Goal: Task Accomplishment & Management: Manage account settings

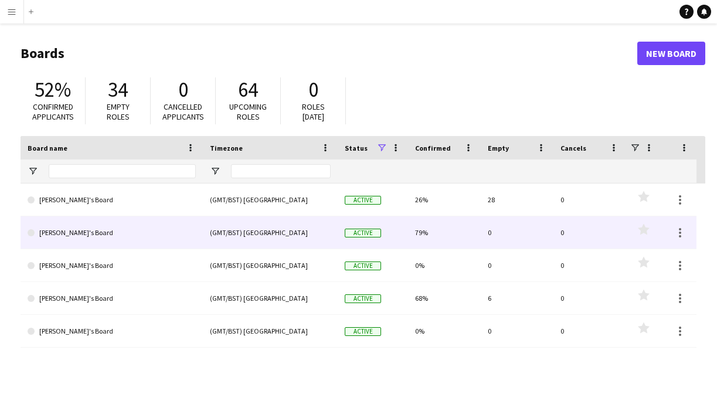
click at [95, 237] on link "[PERSON_NAME]'s Board" at bounding box center [112, 232] width 168 height 33
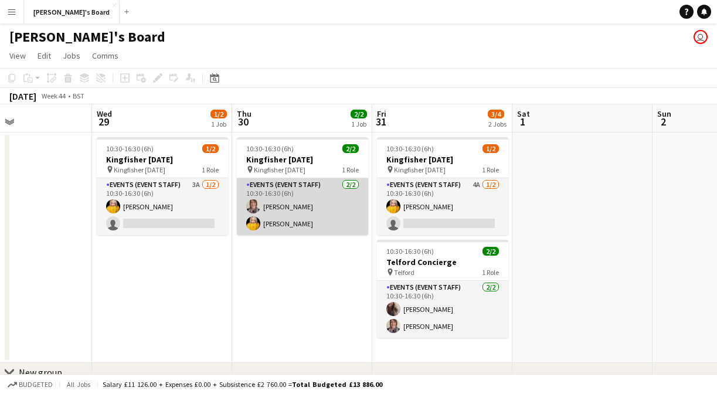
scroll to position [0, 332]
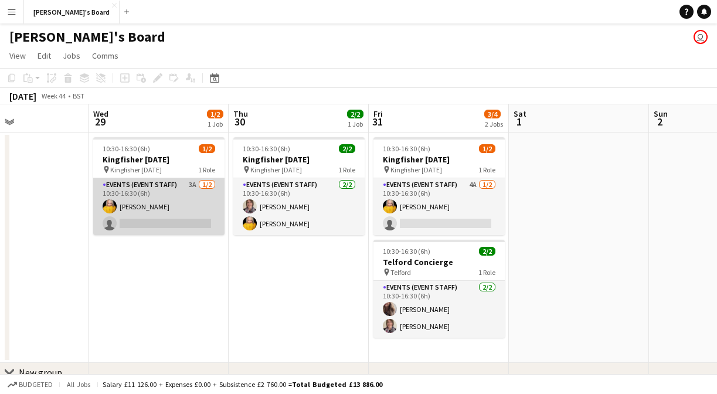
click at [157, 210] on app-card-role "Events (Event Staff) 3A 1/2 10:30-16:30 (6h) Natalie Lisle single-neutral-actio…" at bounding box center [158, 206] width 131 height 57
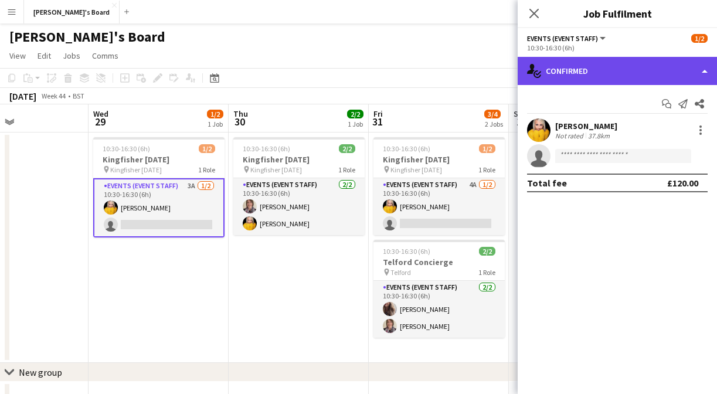
click at [559, 76] on div "single-neutral-actions-check-2 Confirmed" at bounding box center [617, 71] width 199 height 28
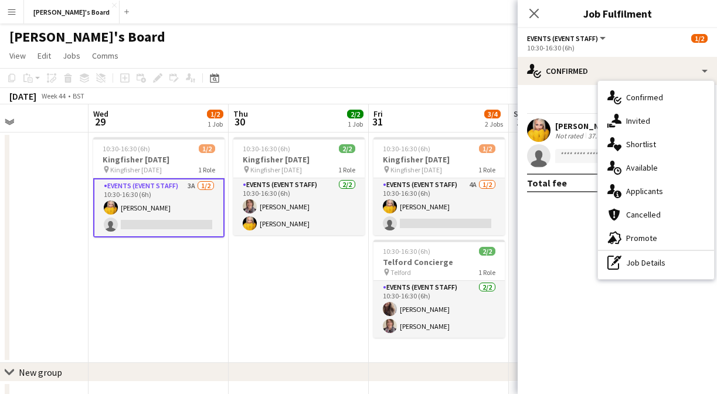
click at [182, 331] on app-date-cell "10:30-16:30 (6h) 1/2 Kingfisher Halloween pin Kingfisher Halloween 1 Role Event…" at bounding box center [159, 248] width 140 height 230
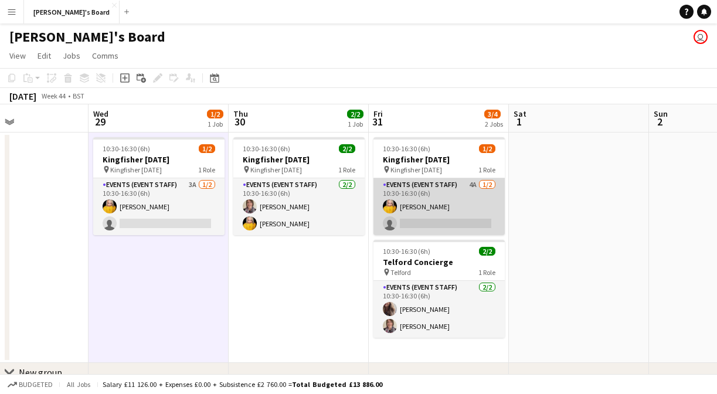
click at [466, 200] on app-card-role "Events (Event Staff) 4A 1/2 10:30-16:30 (6h) Natalie Lisle single-neutral-actio…" at bounding box center [439, 206] width 131 height 57
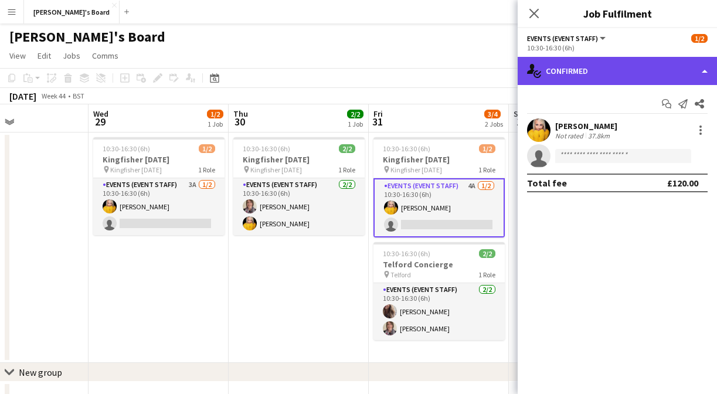
click at [562, 76] on div "single-neutral-actions-check-2 Confirmed" at bounding box center [617, 71] width 199 height 28
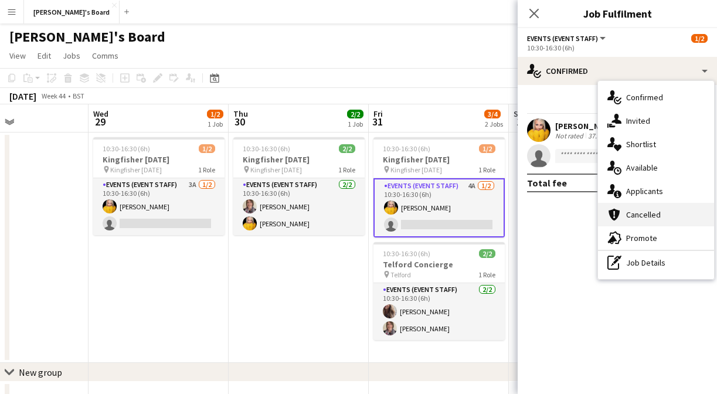
click at [666, 215] on div "cancellation Cancelled" at bounding box center [656, 214] width 116 height 23
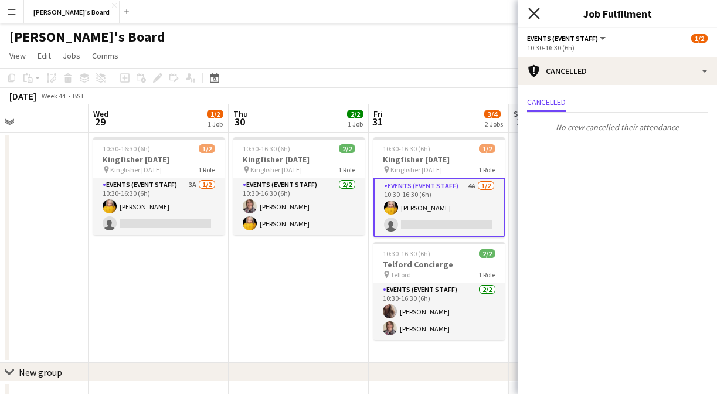
click at [538, 11] on icon "Close pop-in" at bounding box center [533, 13] width 11 height 11
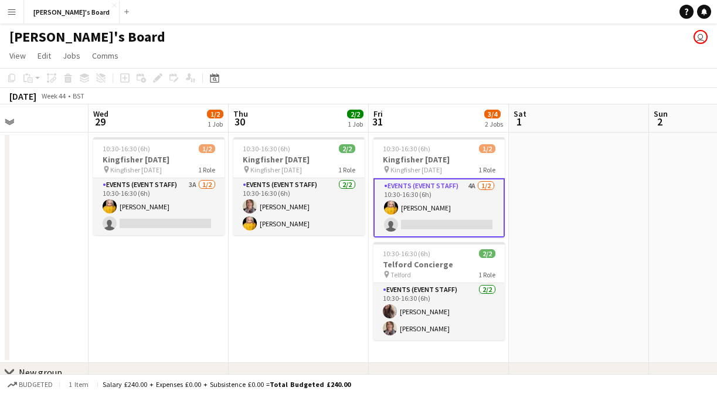
click at [297, 266] on app-date-cell "10:30-16:30 (6h) 2/2 Kingfisher Halloween pin Kingfisher Halloween 1 Role Event…" at bounding box center [299, 248] width 140 height 230
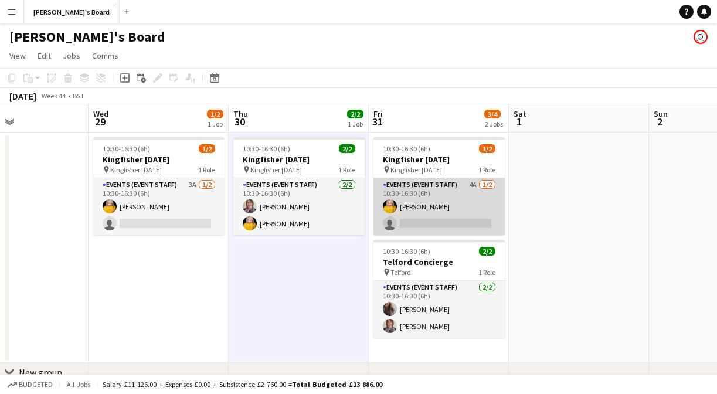
click at [399, 208] on app-card-role "Events (Event Staff) 4A 1/2 10:30-16:30 (6h) Natalie Lisle single-neutral-actio…" at bounding box center [439, 206] width 131 height 57
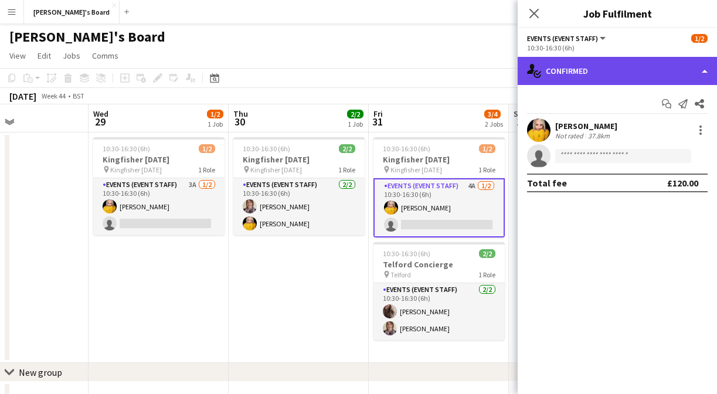
click at [556, 73] on div "single-neutral-actions-check-2 Confirmed" at bounding box center [617, 71] width 199 height 28
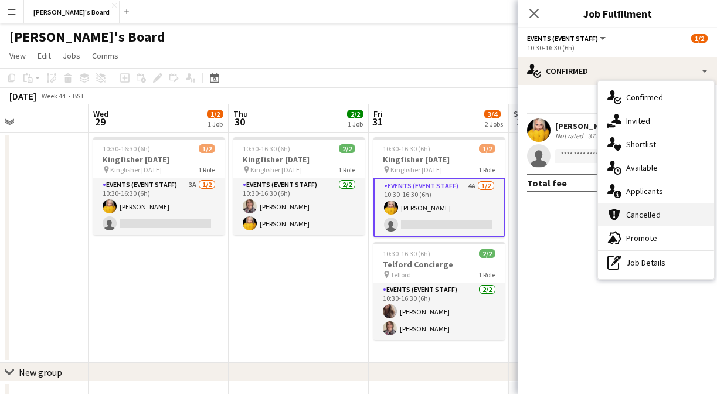
click at [666, 217] on div "cancellation Cancelled" at bounding box center [656, 214] width 116 height 23
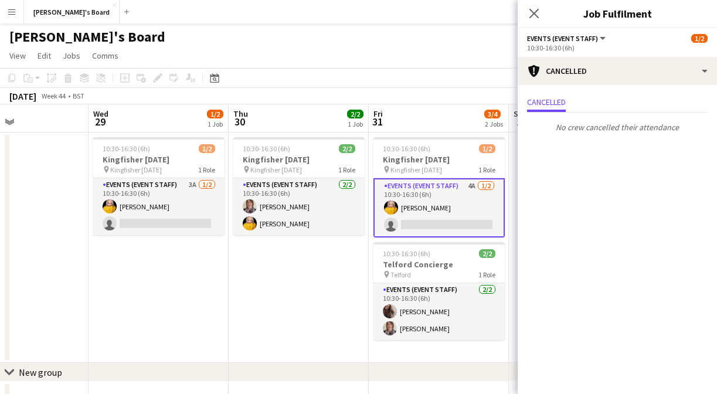
scroll to position [0, 0]
click at [582, 50] on div "10:30-16:30 (6h)" at bounding box center [617, 47] width 181 height 9
click at [596, 43] on div "Events (Event Staff) All roles Events (Event Staff)" at bounding box center [567, 38] width 80 height 11
click at [601, 38] on button "Events (Event Staff)" at bounding box center [567, 38] width 80 height 9
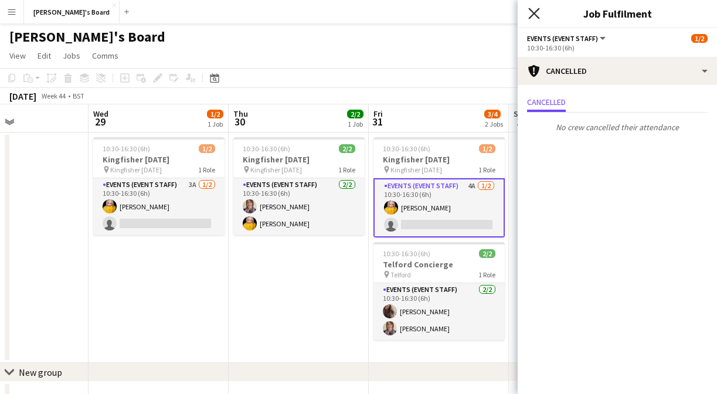
click at [536, 17] on icon "Close pop-in" at bounding box center [533, 13] width 11 height 11
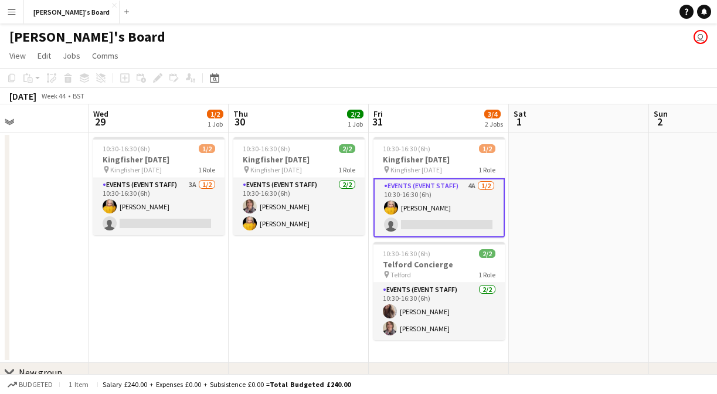
click at [318, 258] on app-date-cell "10:30-16:30 (6h) 2/2 Kingfisher Halloween pin Kingfisher Halloween 1 Role Event…" at bounding box center [299, 248] width 140 height 230
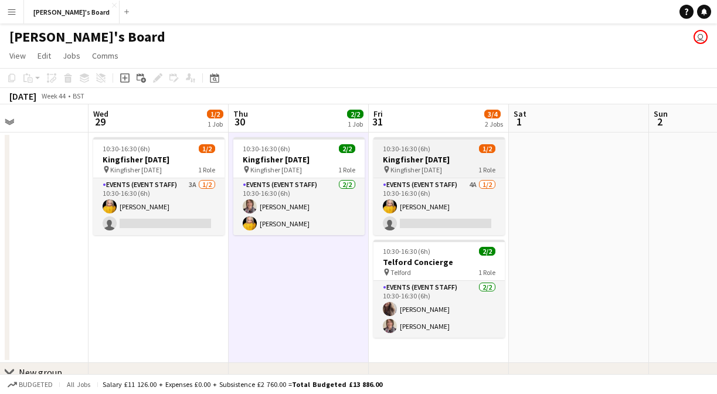
click at [437, 148] on div "10:30-16:30 (6h) 1/2" at bounding box center [439, 148] width 131 height 9
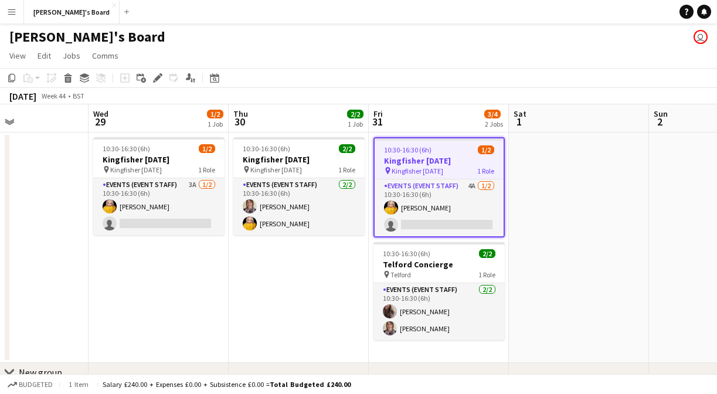
click at [442, 116] on app-board-header-date "Fri 31 3/4 2 Jobs" at bounding box center [439, 118] width 140 height 28
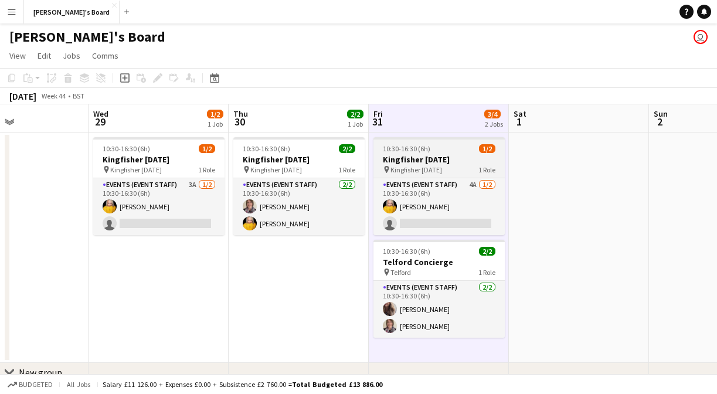
click at [454, 162] on h3 "Kingfisher Halloween" at bounding box center [439, 159] width 131 height 11
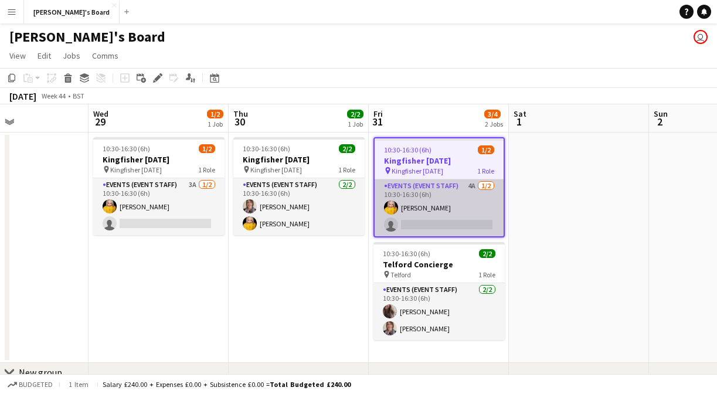
click at [426, 185] on app-card-role "Events (Event Staff) 4A 1/2 10:30-16:30 (6h) Natalie Lisle single-neutral-actio…" at bounding box center [439, 207] width 129 height 57
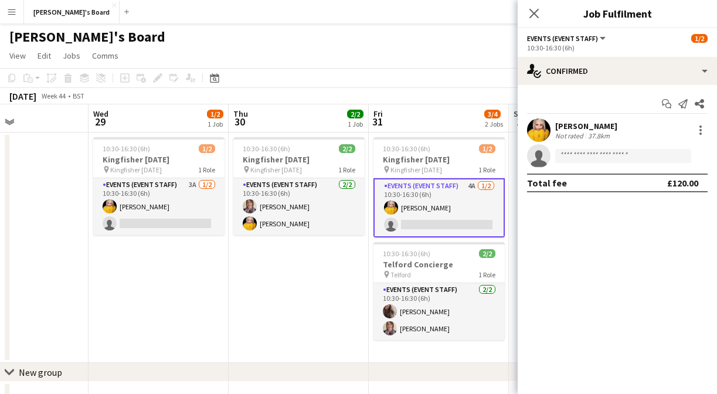
click at [426, 185] on app-card-role "Events (Event Staff) 4A 1/2 10:30-16:30 (6h) Natalie Lisle single-neutral-actio…" at bounding box center [439, 207] width 131 height 59
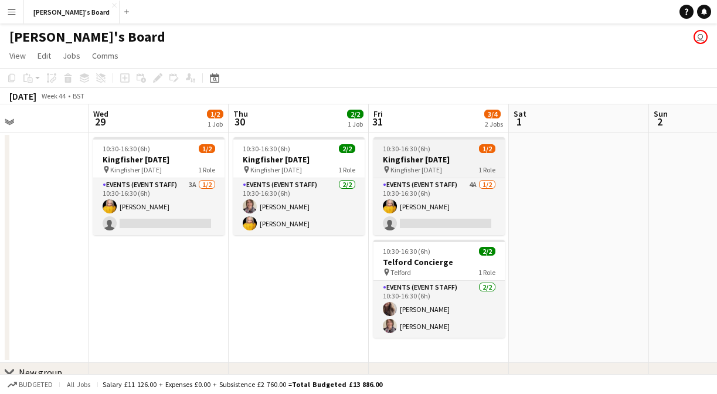
click at [423, 165] on span "Kingfisher Halloween" at bounding box center [417, 169] width 52 height 9
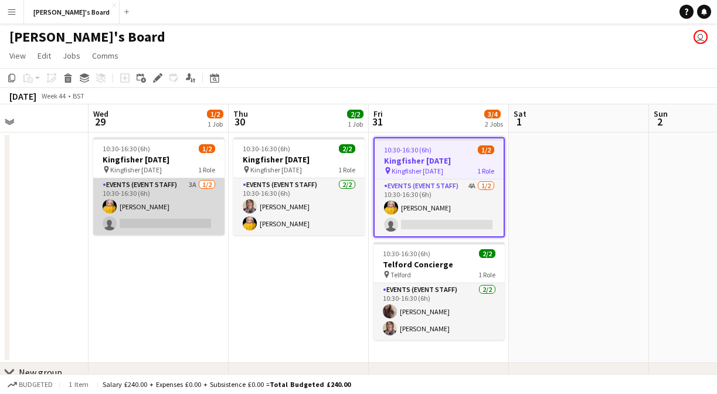
click at [182, 208] on app-card-role "Events (Event Staff) 3A 1/2 10:30-16:30 (6h) Natalie Lisle single-neutral-actio…" at bounding box center [158, 206] width 131 height 57
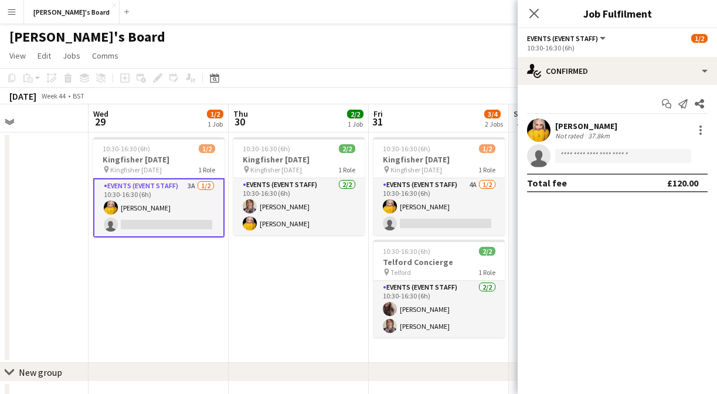
click at [600, 36] on button "Events (Event Staff)" at bounding box center [567, 38] width 80 height 9
click at [536, 13] on icon "Close pop-in" at bounding box center [533, 13] width 11 height 11
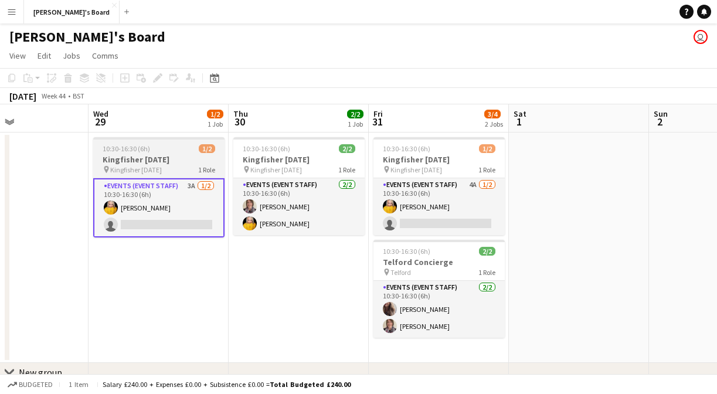
click at [147, 144] on span "10:30-16:30 (6h)" at bounding box center [126, 148] width 47 height 9
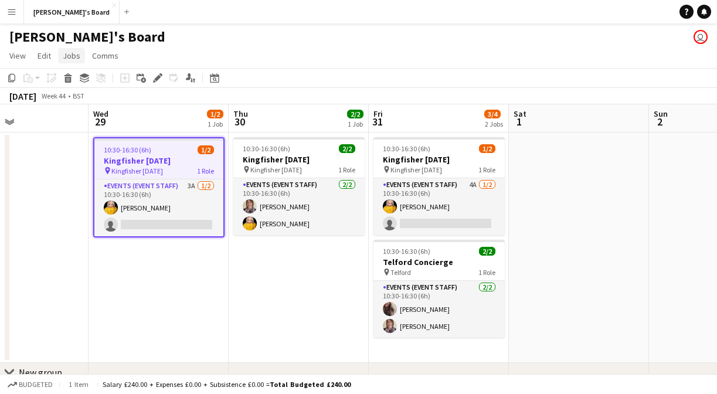
click at [70, 52] on span "Jobs" at bounding box center [72, 55] width 18 height 11
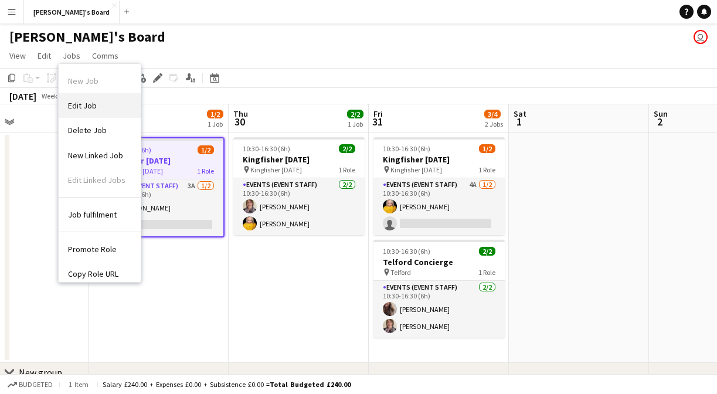
click at [118, 103] on link "Edit Job" at bounding box center [100, 105] width 82 height 25
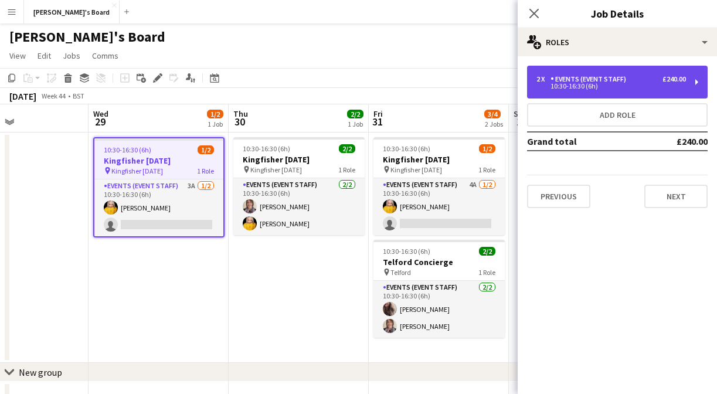
click at [593, 92] on div "2 x Events (Event Staff) £240.00 10:30-16:30 (6h)" at bounding box center [617, 82] width 181 height 33
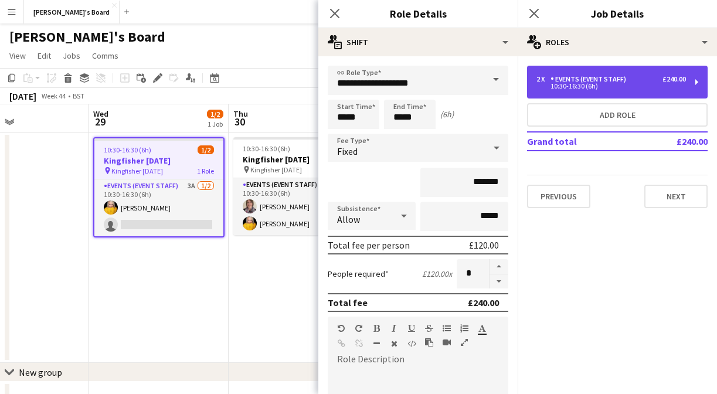
click at [595, 89] on div "10:30-16:30 (6h)" at bounding box center [612, 86] width 150 height 6
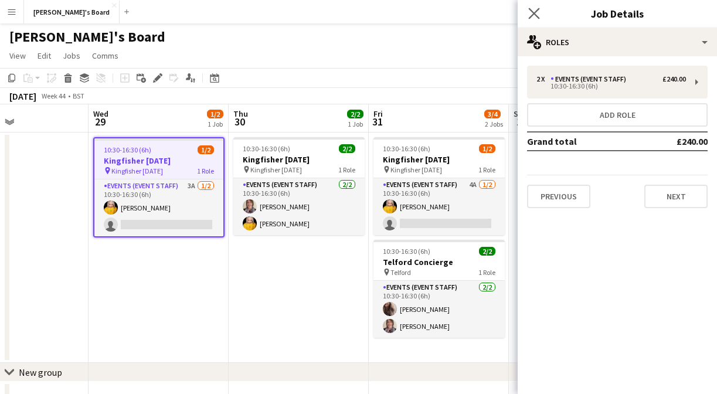
click at [541, 18] on app-icon "Close pop-in" at bounding box center [534, 13] width 17 height 17
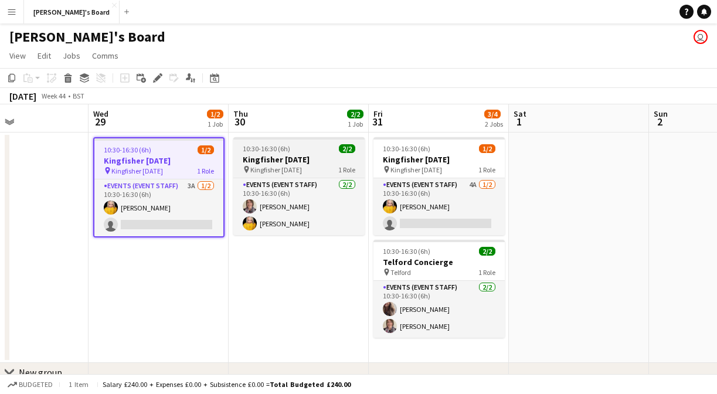
click at [320, 163] on h3 "Kingfisher Halloween" at bounding box center [298, 159] width 131 height 11
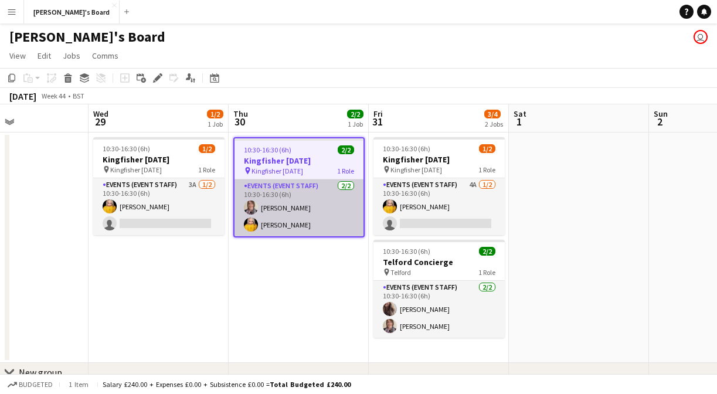
click at [307, 208] on app-card-role "Events (Event Staff) 2/2 10:30-16:30 (6h) Helen Cooper Natalie Lisle" at bounding box center [299, 207] width 129 height 57
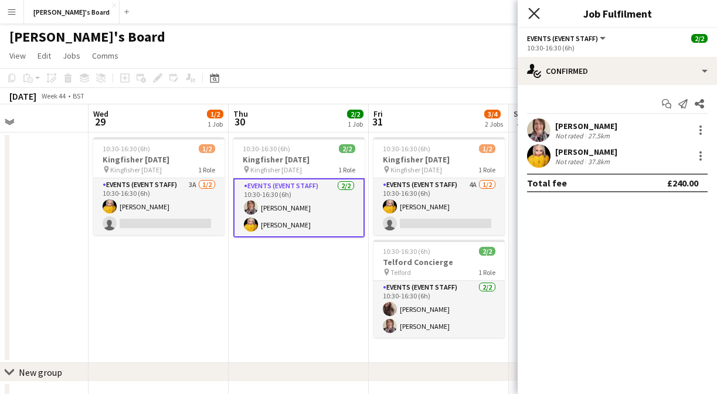
click at [531, 13] on icon "Close pop-in" at bounding box center [533, 13] width 11 height 11
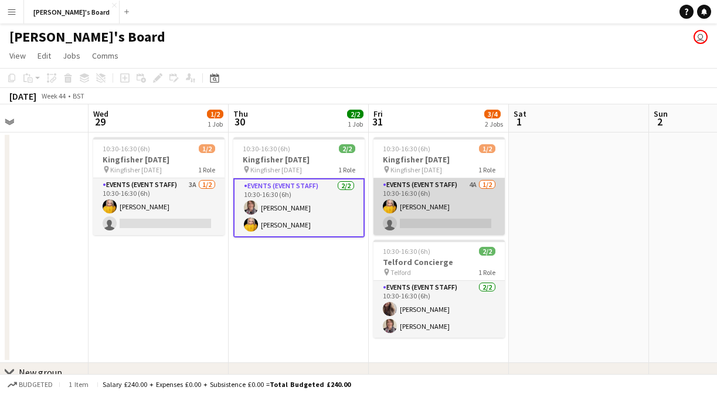
click at [439, 220] on app-card-role "Events (Event Staff) 4A 1/2 10:30-16:30 (6h) Natalie Lisle single-neutral-actio…" at bounding box center [439, 206] width 131 height 57
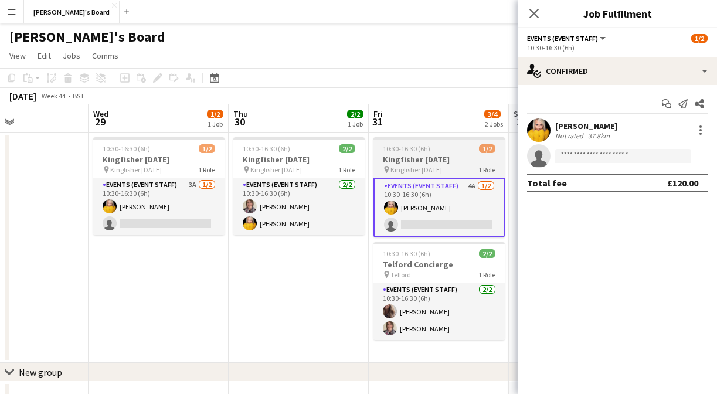
click at [442, 171] on span "Kingfisher Halloween" at bounding box center [417, 169] width 52 height 9
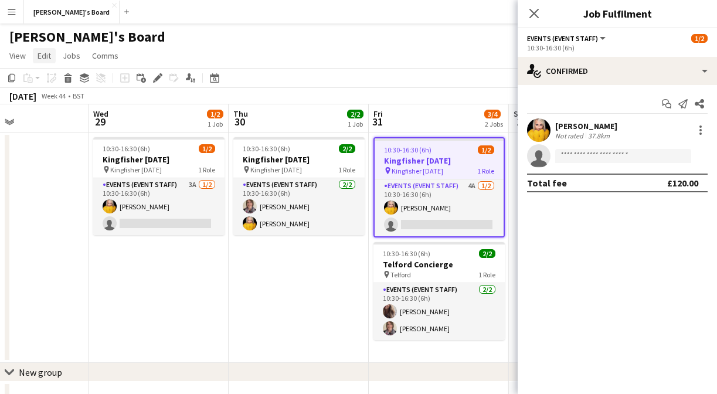
click at [53, 59] on link "Edit" at bounding box center [44, 55] width 23 height 15
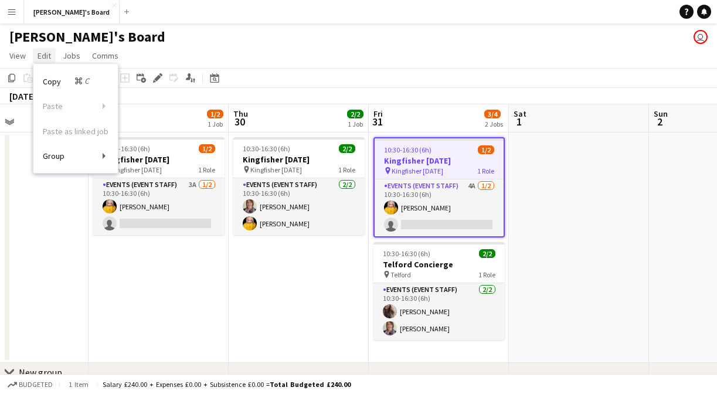
click at [52, 59] on link "Edit" at bounding box center [44, 55] width 23 height 15
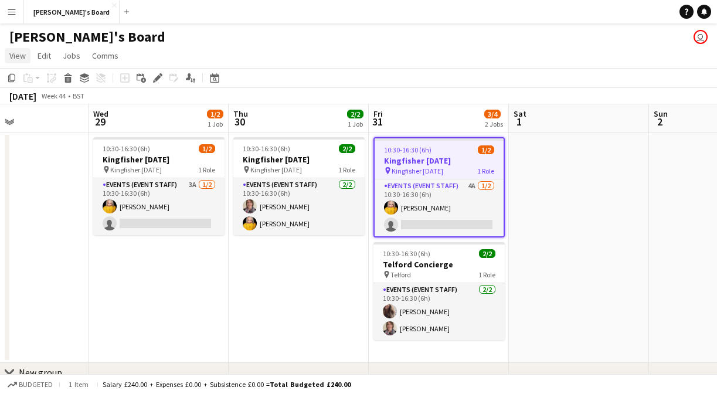
click at [25, 54] on span "View" at bounding box center [17, 55] width 16 height 11
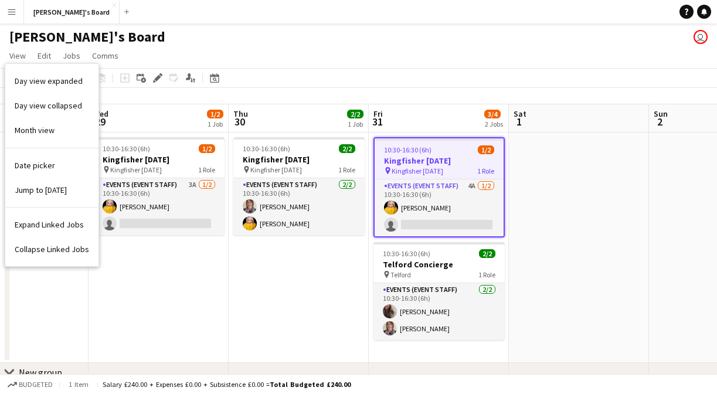
click at [416, 135] on app-date-cell "10:30-16:30 (6h) 1/2 Kingfisher Halloween pin Kingfisher Halloween 1 Role Event…" at bounding box center [439, 248] width 140 height 230
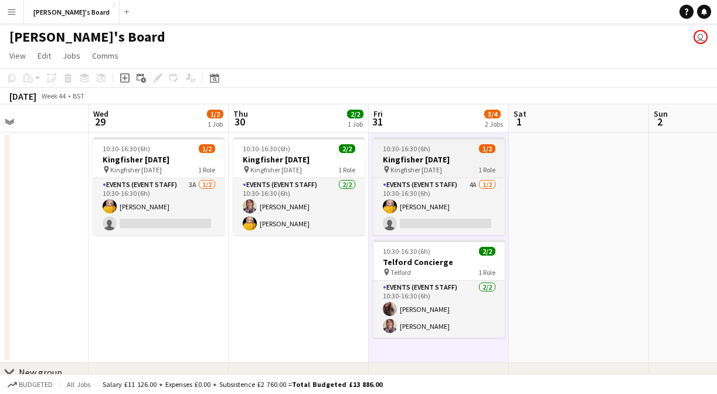
click at [417, 150] on span "10:30-16:30 (6h)" at bounding box center [406, 148] width 47 height 9
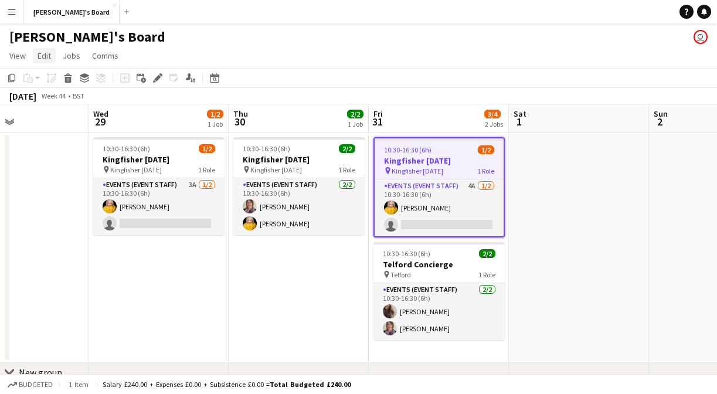
click at [51, 55] on link "Edit" at bounding box center [44, 55] width 23 height 15
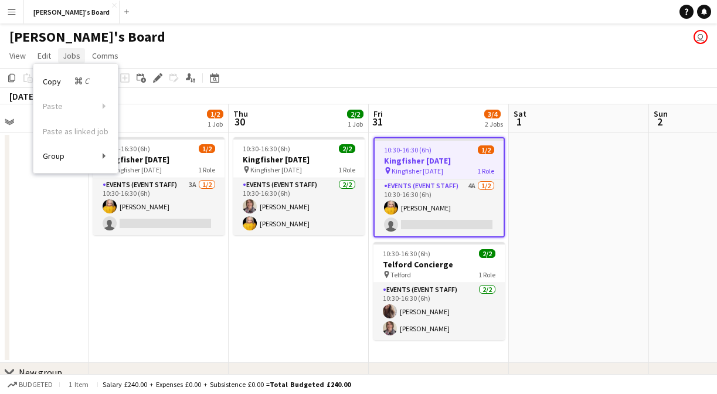
click at [66, 48] on link "Jobs" at bounding box center [71, 55] width 27 height 15
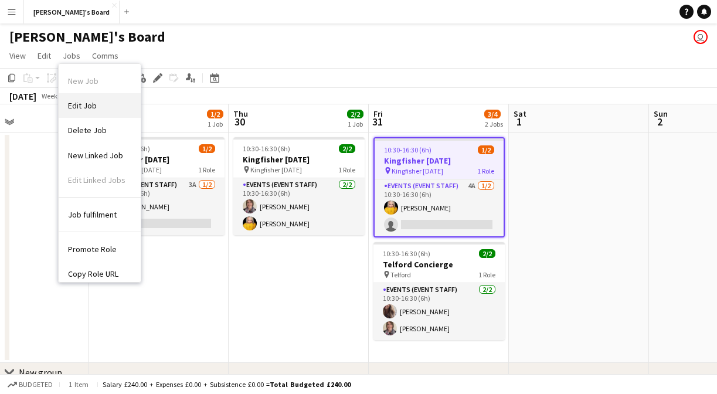
click at [106, 107] on link "Edit Job" at bounding box center [100, 105] width 82 height 25
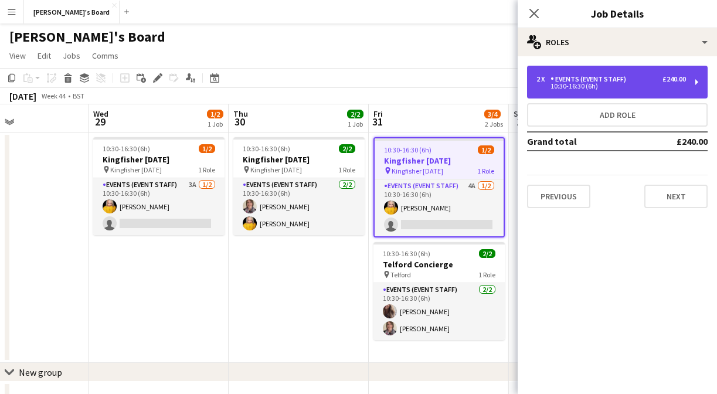
click at [697, 84] on div "2 x Events (Event Staff) £240.00 10:30-16:30 (6h)" at bounding box center [617, 82] width 181 height 33
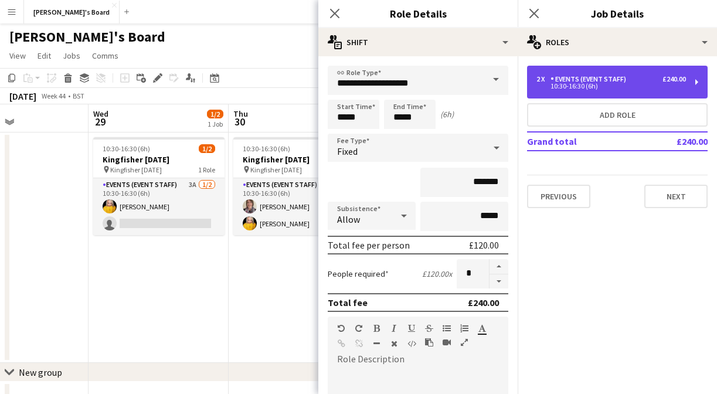
click at [697, 84] on div "2 x Events (Event Staff) £240.00 10:30-16:30 (6h)" at bounding box center [617, 82] width 181 height 33
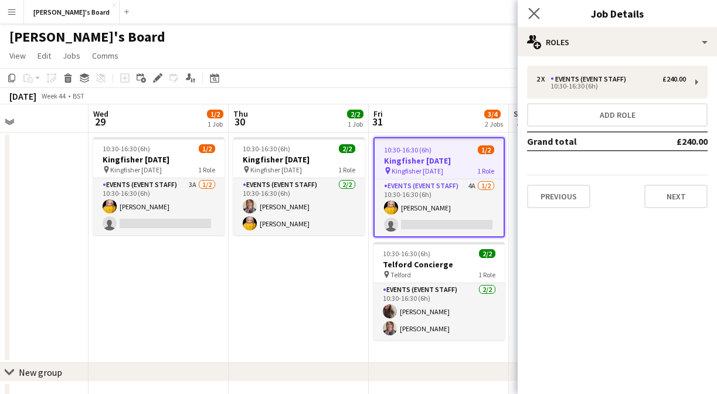
click at [540, 15] on app-icon "Close pop-in" at bounding box center [534, 13] width 17 height 17
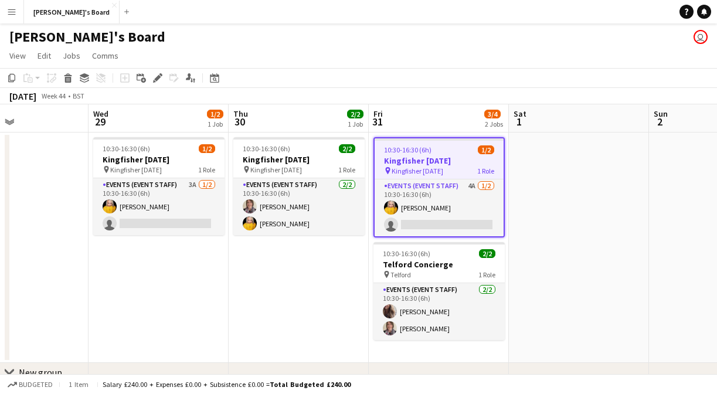
click at [13, 7] on button "Menu" at bounding box center [11, 11] width 23 height 23
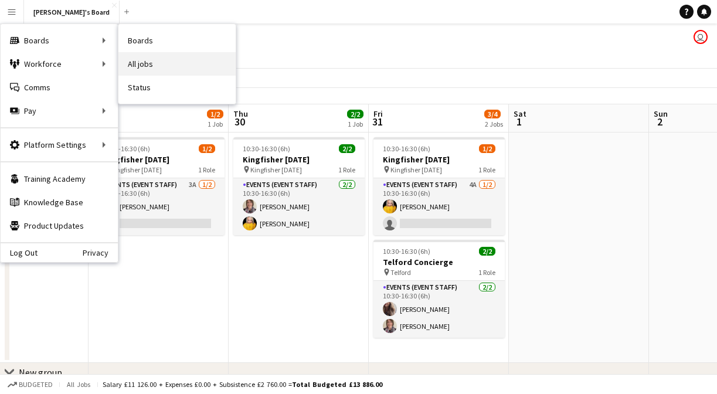
click at [135, 57] on link "All jobs" at bounding box center [176, 63] width 117 height 23
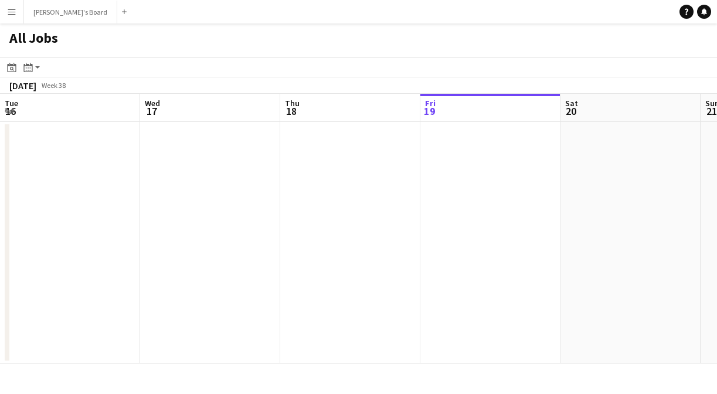
scroll to position [0, 280]
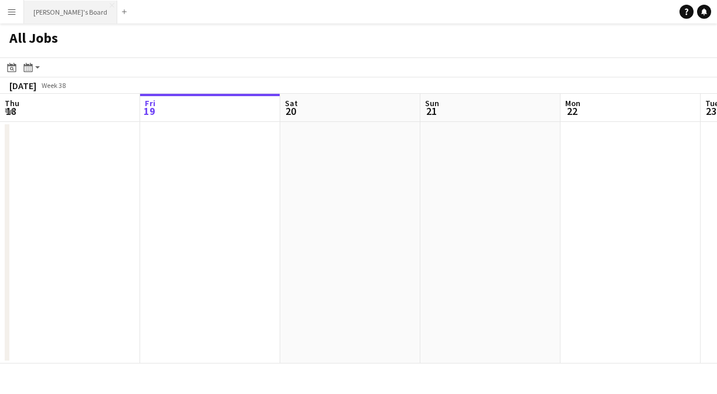
click at [61, 14] on button "Charley's Board Close" at bounding box center [70, 12] width 93 height 23
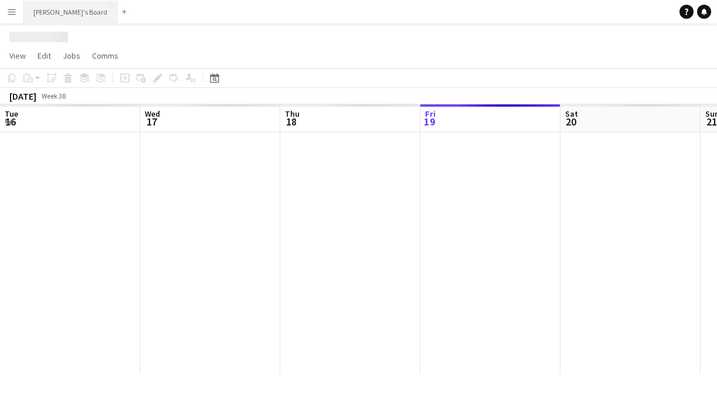
scroll to position [0, 280]
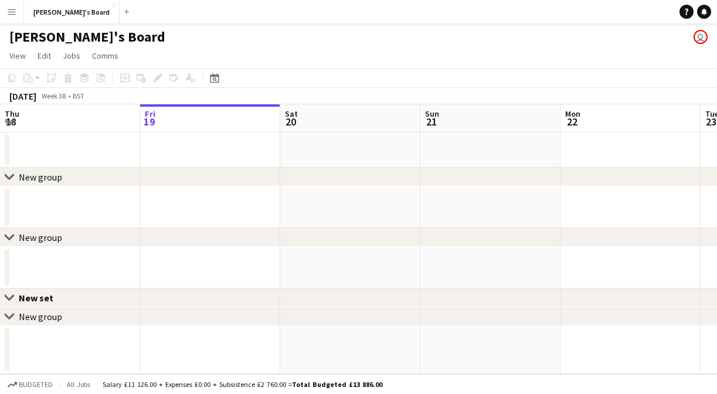
click at [15, 10] on app-icon "Menu" at bounding box center [11, 11] width 9 height 9
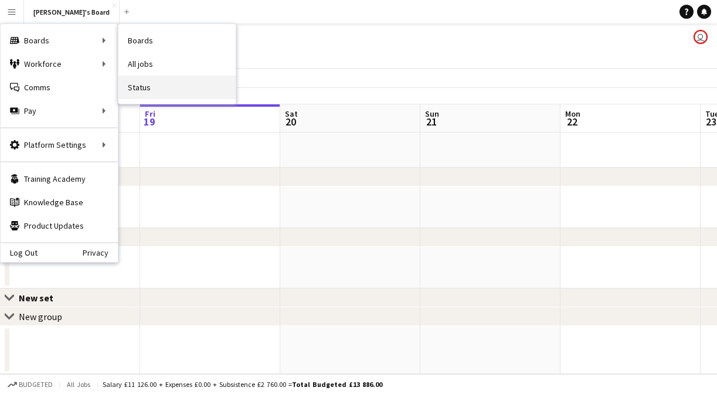
click at [164, 94] on link "Status" at bounding box center [176, 87] width 117 height 23
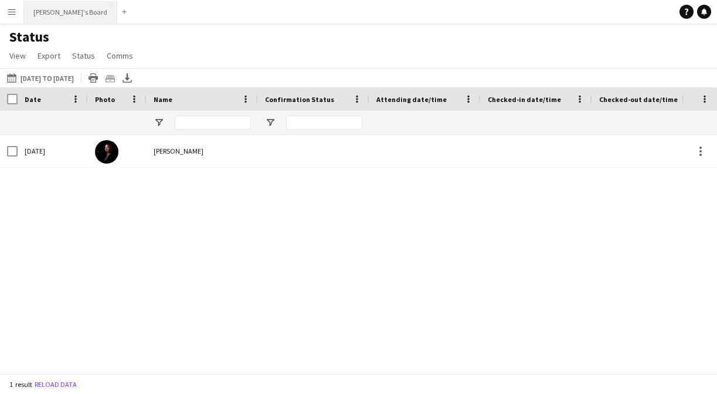
click at [56, 15] on button "Charley's Board Close" at bounding box center [70, 12] width 93 height 23
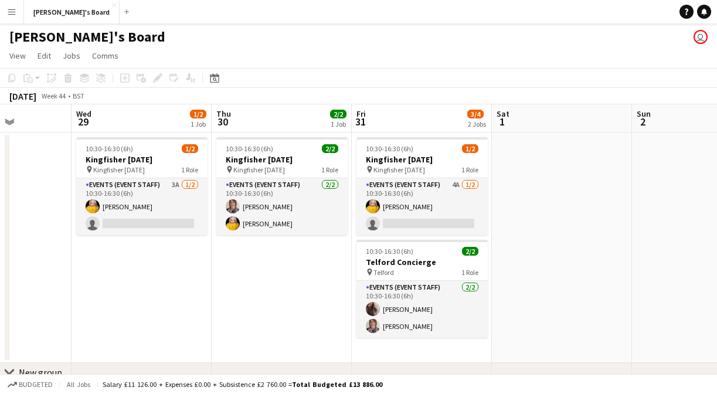
scroll to position [0, 349]
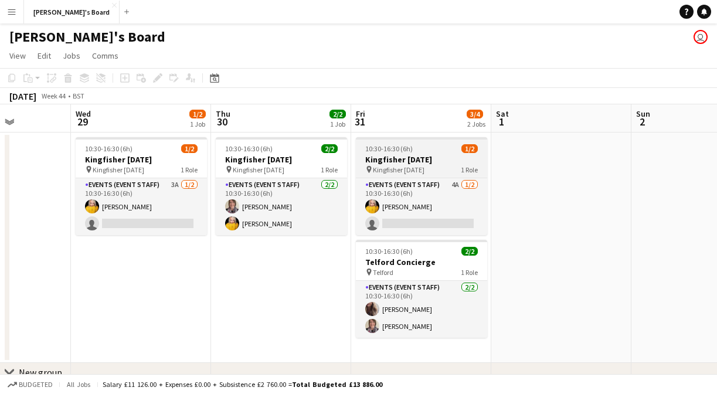
click at [409, 155] on h3 "Kingfisher Halloween" at bounding box center [421, 159] width 131 height 11
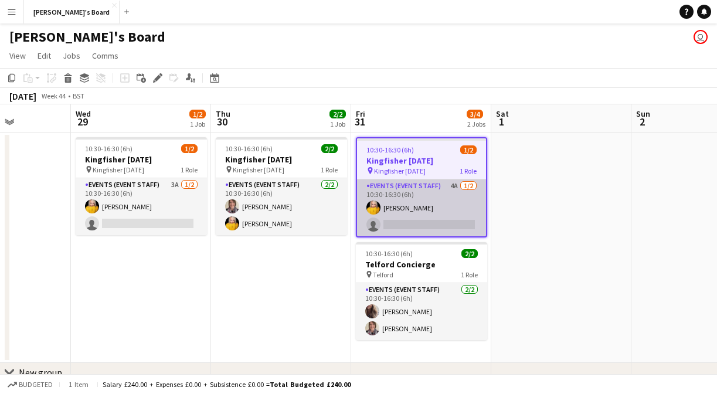
click at [468, 184] on app-card-role "Events (Event Staff) 4A 1/2 10:30-16:30 (6h) Natalie Lisle single-neutral-actio…" at bounding box center [421, 207] width 129 height 57
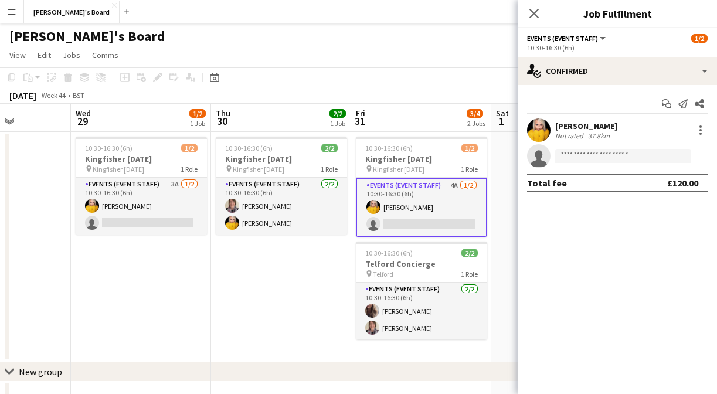
scroll to position [0, 0]
click at [529, 8] on icon at bounding box center [533, 13] width 11 height 11
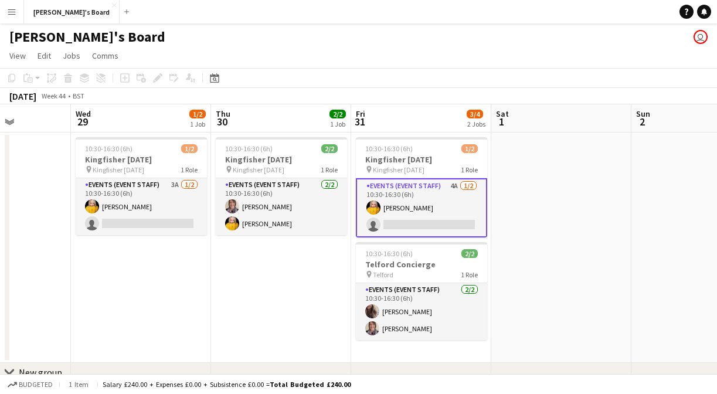
click at [700, 37] on app-user-avatar "user" at bounding box center [701, 37] width 14 height 14
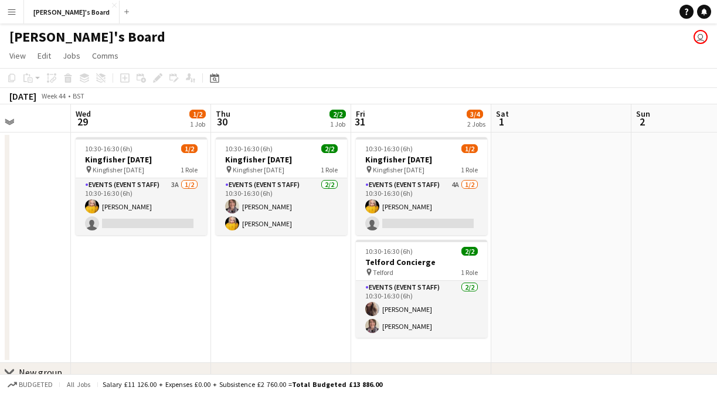
click at [702, 38] on app-user-avatar "user" at bounding box center [701, 37] width 14 height 14
click at [700, 11] on link "Notifications" at bounding box center [704, 12] width 14 height 14
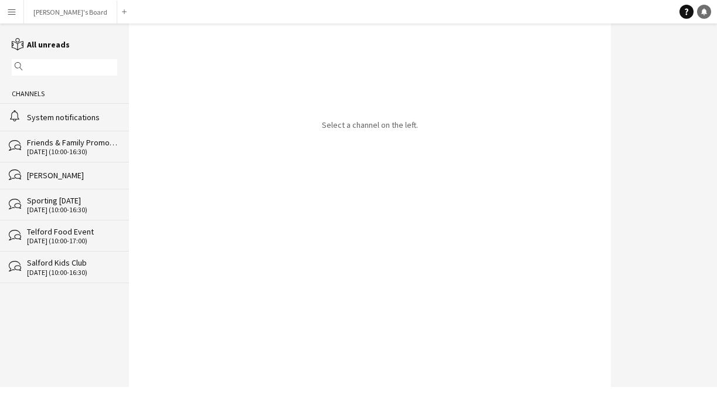
click at [700, 11] on link "Notifications" at bounding box center [704, 12] width 14 height 14
click at [18, 13] on button "Menu" at bounding box center [11, 11] width 23 height 23
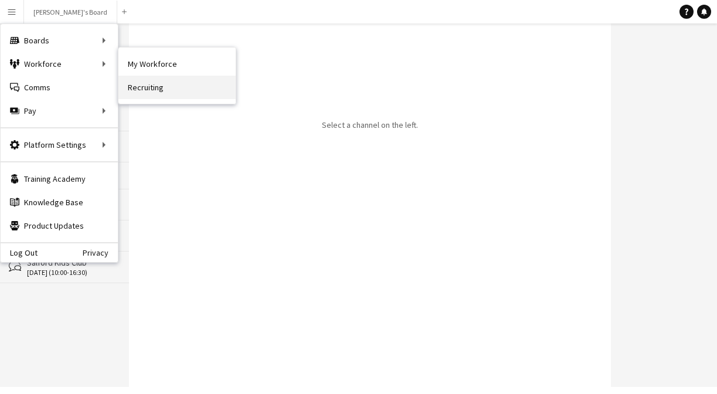
click at [150, 91] on link "Recruiting" at bounding box center [176, 87] width 117 height 23
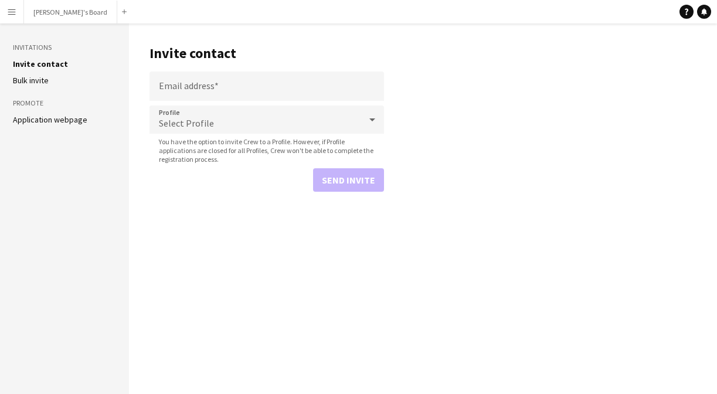
click at [18, 12] on button "Menu" at bounding box center [11, 11] width 23 height 23
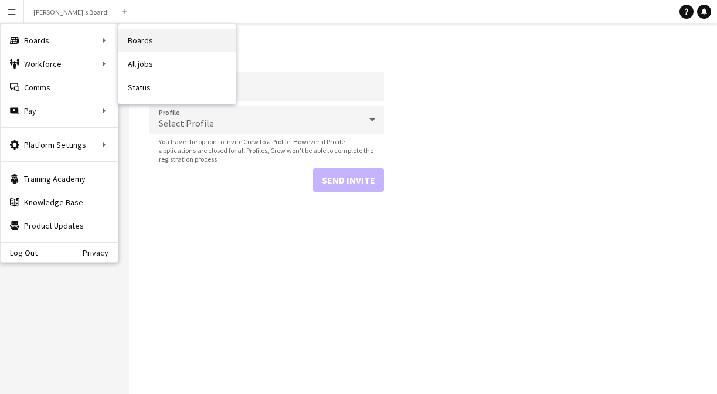
click at [130, 45] on link "Boards" at bounding box center [176, 40] width 117 height 23
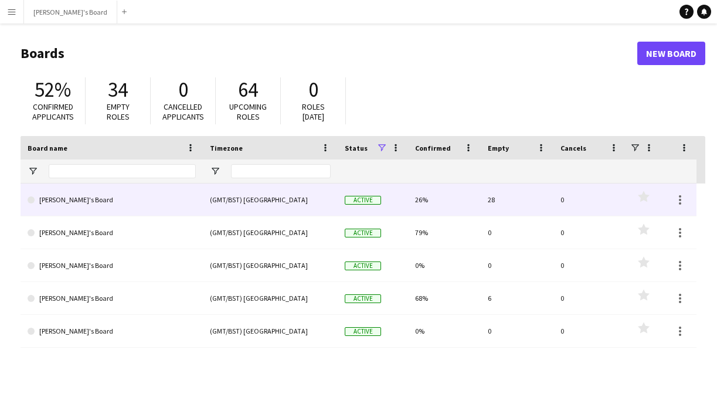
click at [114, 205] on link "Alice's Board" at bounding box center [112, 200] width 168 height 33
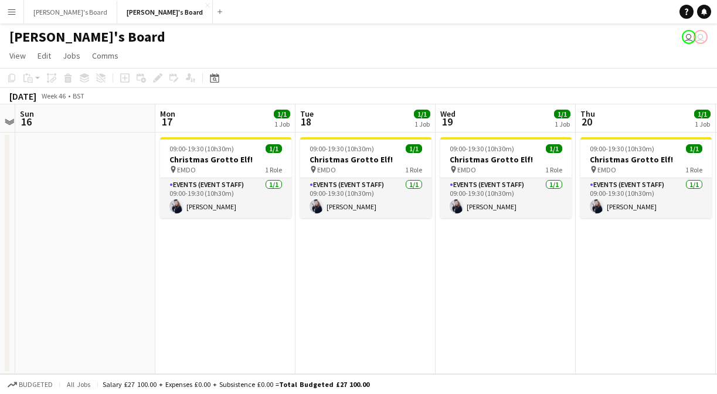
scroll to position [0, 470]
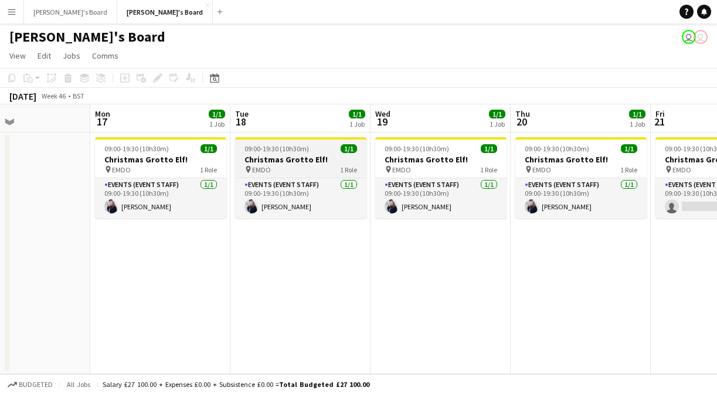
click at [317, 169] on div "pin EMDO 1 Role" at bounding box center [300, 169] width 131 height 9
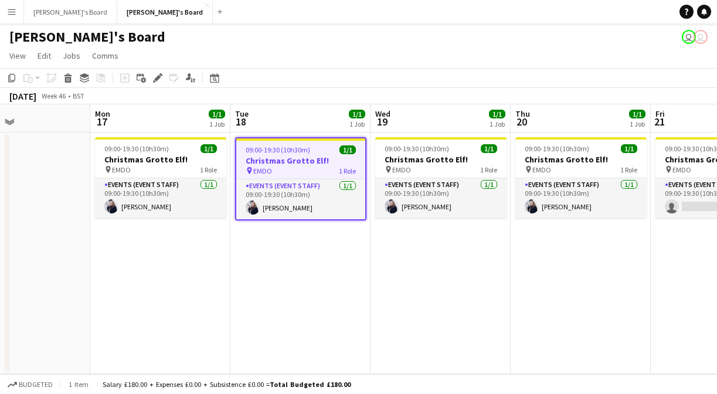
click at [301, 277] on app-date-cell "09:00-19:30 (10h30m) 1/1 Christmas Grotto Elf! pin EMDO 1 Role Events (Event St…" at bounding box center [300, 254] width 140 height 242
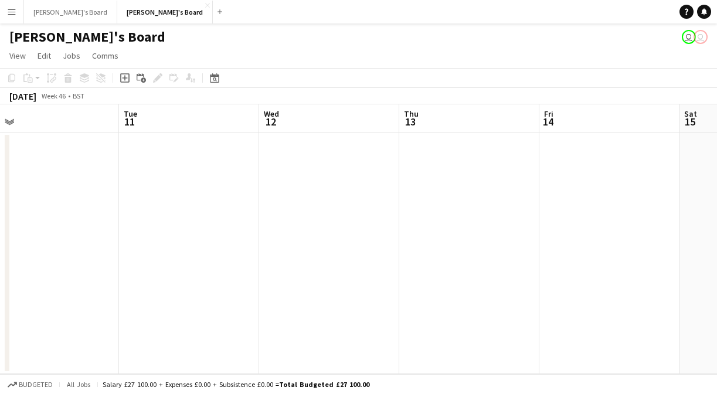
scroll to position [0, 359]
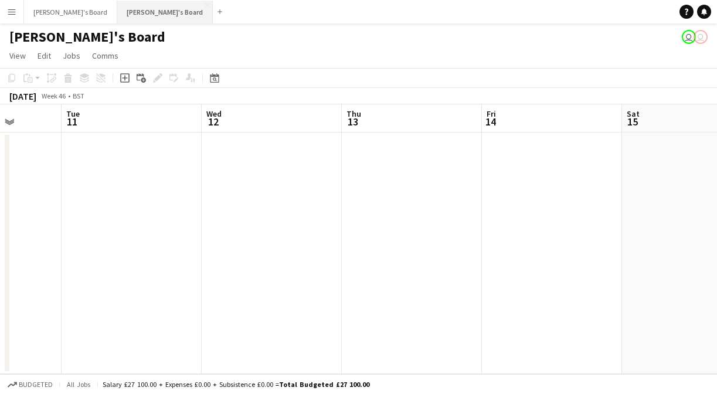
click at [131, 20] on button "Alice's Board Close" at bounding box center [165, 12] width 96 height 23
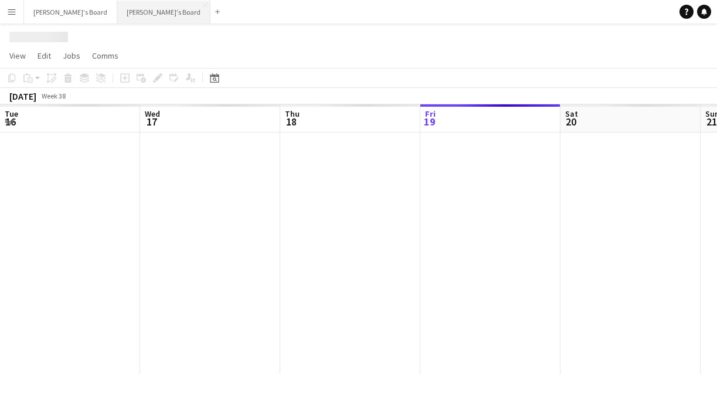
scroll to position [0, 280]
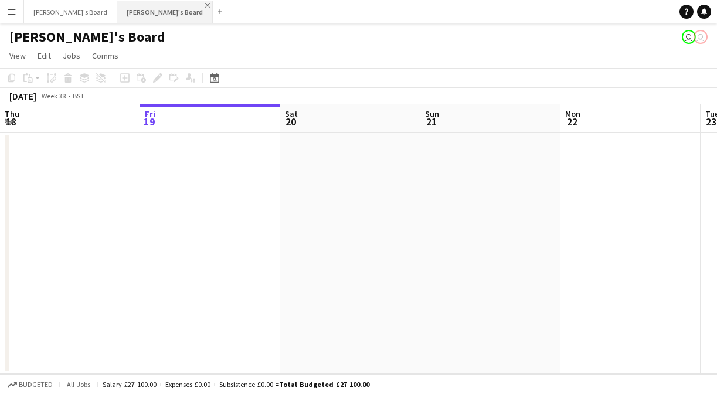
click at [205, 6] on app-icon "Close" at bounding box center [207, 5] width 5 height 5
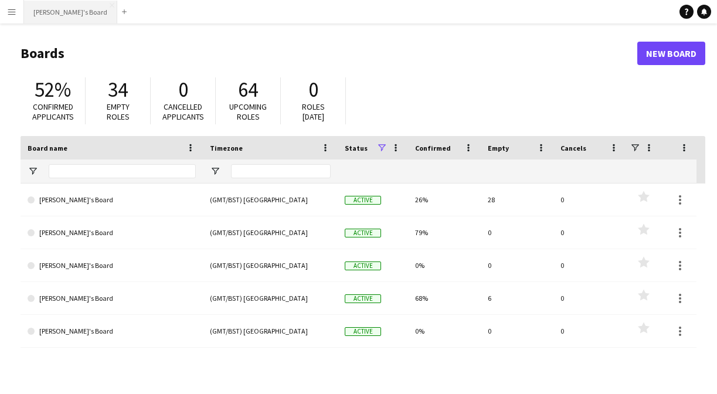
click at [74, 15] on button "Charley's Board Close" at bounding box center [70, 12] width 93 height 23
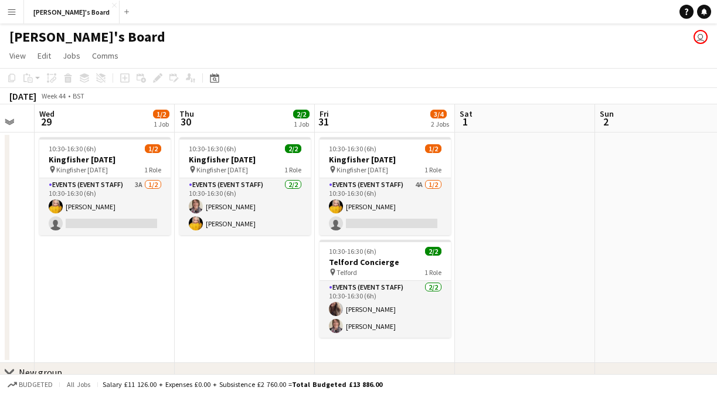
scroll to position [0, 239]
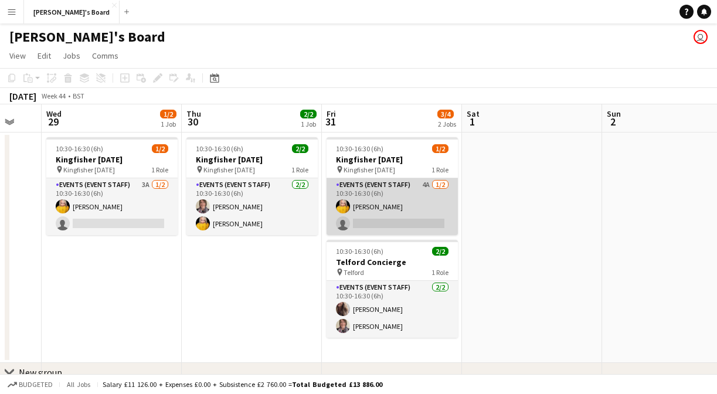
click at [386, 217] on app-card-role "Events (Event Staff) 4A 1/2 10:30-16:30 (6h) Natalie Lisle single-neutral-actio…" at bounding box center [392, 206] width 131 height 57
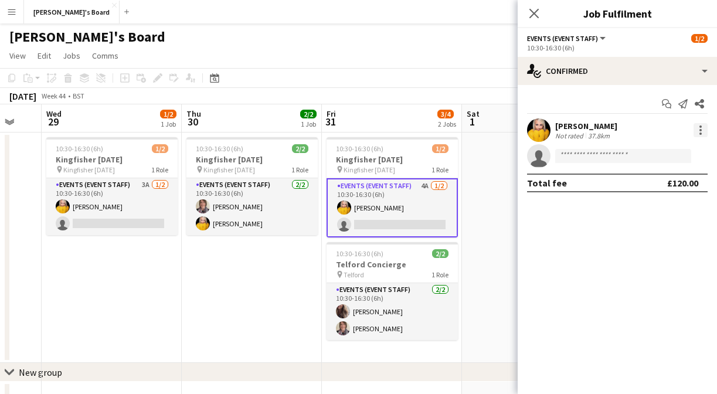
click at [697, 128] on div at bounding box center [701, 130] width 14 height 14
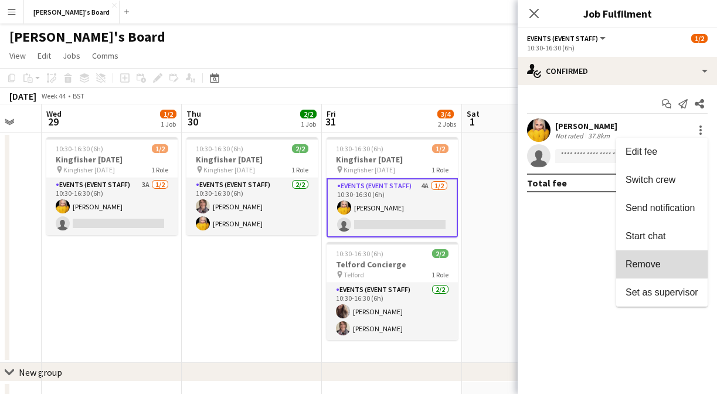
click at [658, 259] on button "Remove" at bounding box center [661, 264] width 91 height 28
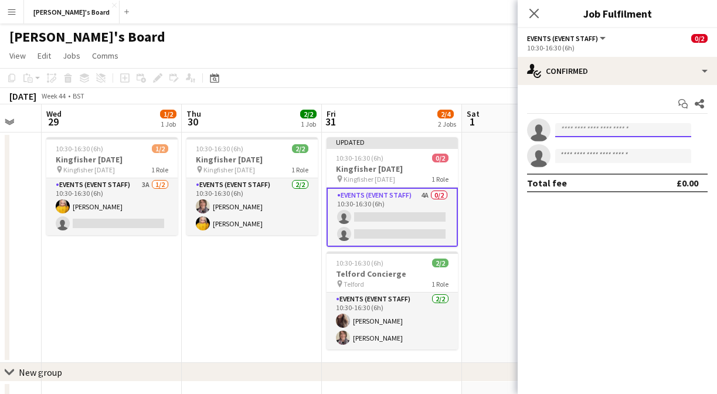
click at [603, 131] on input at bounding box center [623, 130] width 136 height 14
click at [493, 289] on app-date-cell at bounding box center [532, 248] width 140 height 230
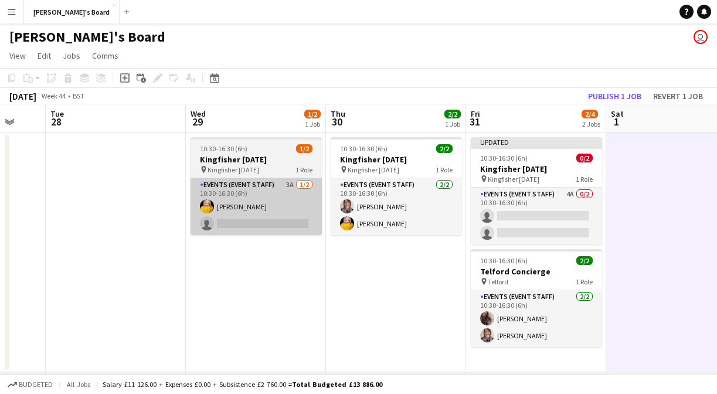
scroll to position [0, 0]
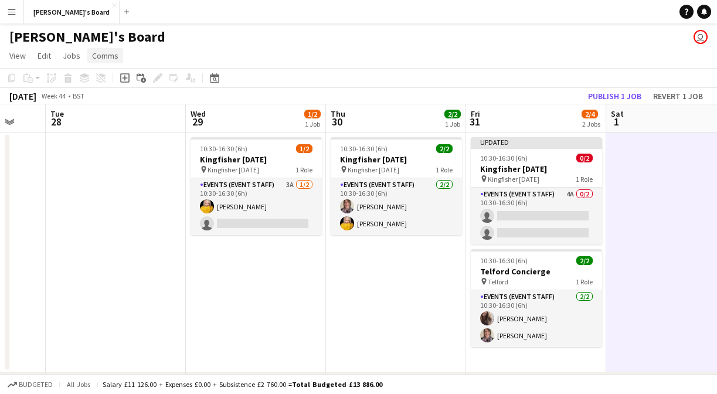
click at [91, 62] on link "Comms" at bounding box center [105, 55] width 36 height 15
click at [72, 59] on span "Jobs" at bounding box center [72, 55] width 18 height 11
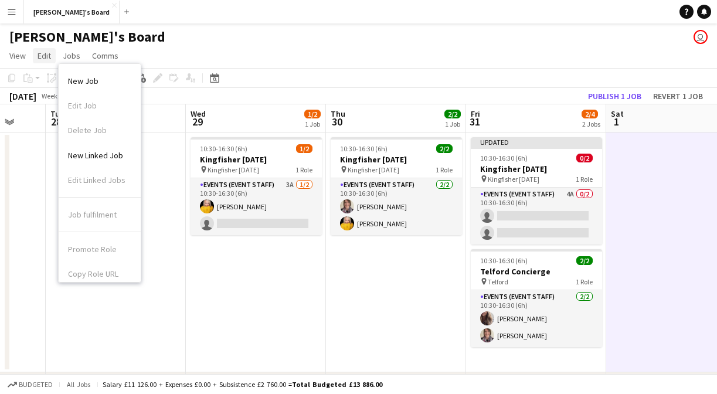
click at [43, 55] on span "Edit" at bounding box center [44, 55] width 13 height 11
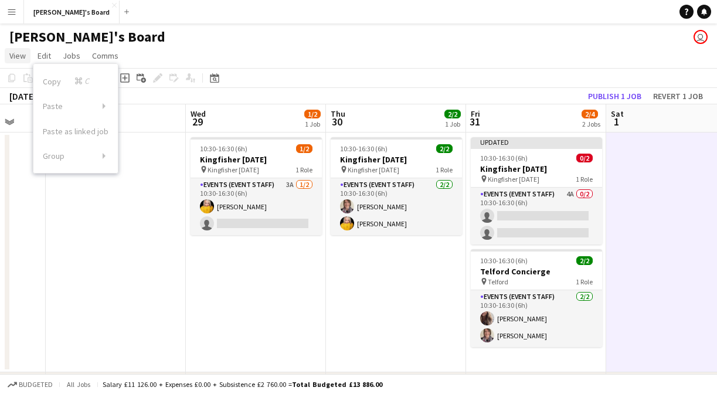
click at [13, 55] on span "View" at bounding box center [17, 55] width 16 height 11
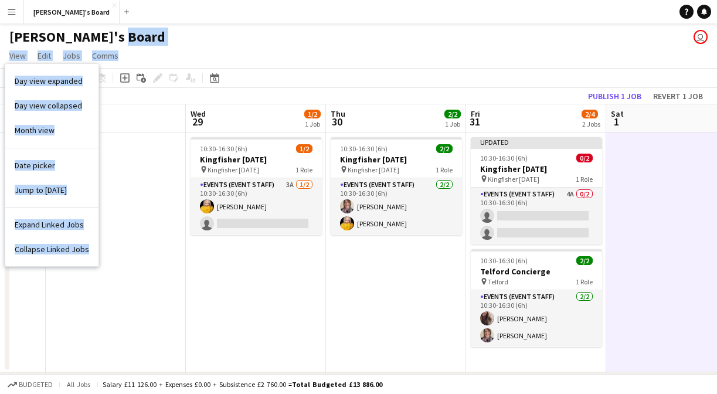
click at [161, 46] on app-board "Charley's Board user View Day view expanded Day view collapsed Month view Date …" at bounding box center [358, 297] width 717 height 549
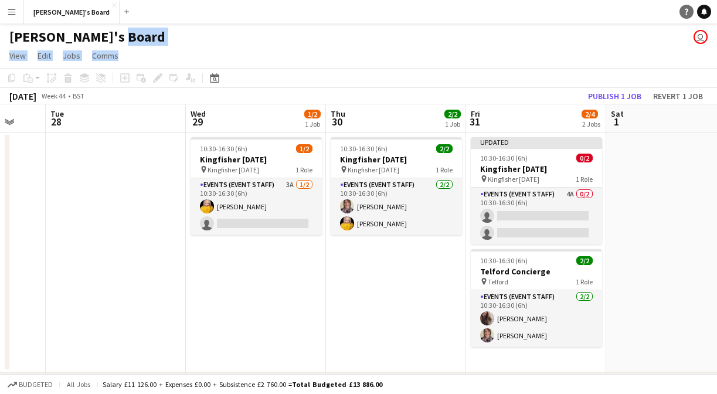
click at [691, 9] on link "Help" at bounding box center [687, 12] width 14 height 14
click at [685, 9] on icon at bounding box center [687, 12] width 4 height 6
click at [413, 73] on app-toolbar "Copy Paste Paste Command V Paste with crew Command Shift V Paste linked Job Del…" at bounding box center [358, 78] width 717 height 20
click at [13, 8] on app-icon "Menu" at bounding box center [11, 11] width 9 height 9
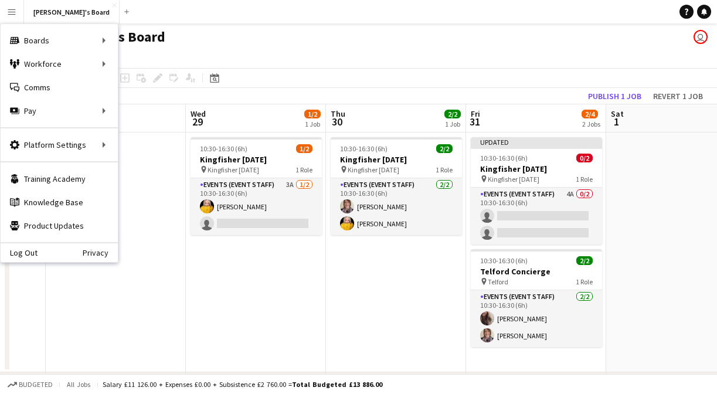
click at [18, 20] on button "Menu" at bounding box center [11, 11] width 23 height 23
click at [314, 54] on app-page-menu "View Day view expanded Day view collapsed Month view Date picker Jump to today …" at bounding box center [358, 57] width 717 height 22
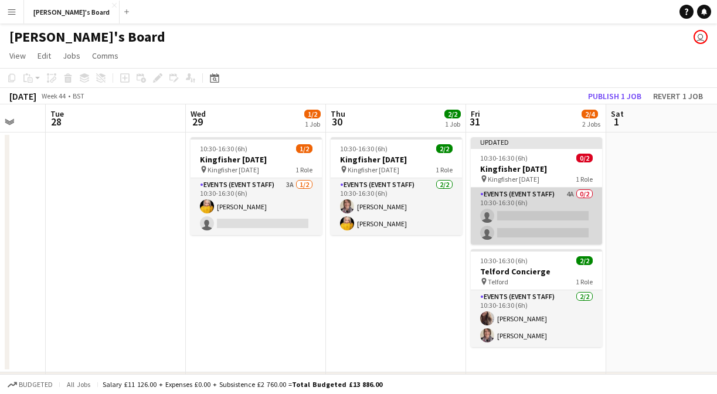
click at [519, 225] on app-card-role "Events (Event Staff) 4A 0/2 10:30-16:30 (6h) single-neutral-actions single-neut…" at bounding box center [536, 216] width 131 height 57
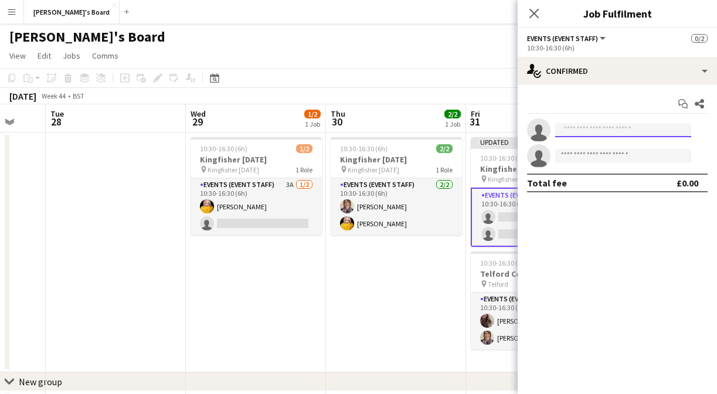
click at [573, 129] on input at bounding box center [623, 130] width 136 height 14
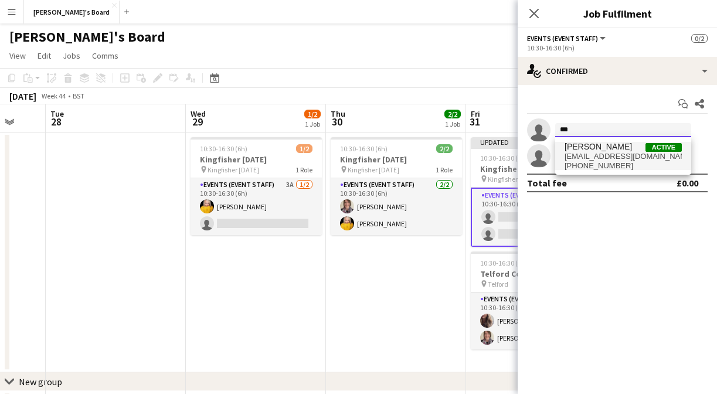
type input "***"
click at [605, 164] on span "+4407944203942" at bounding box center [623, 165] width 117 height 9
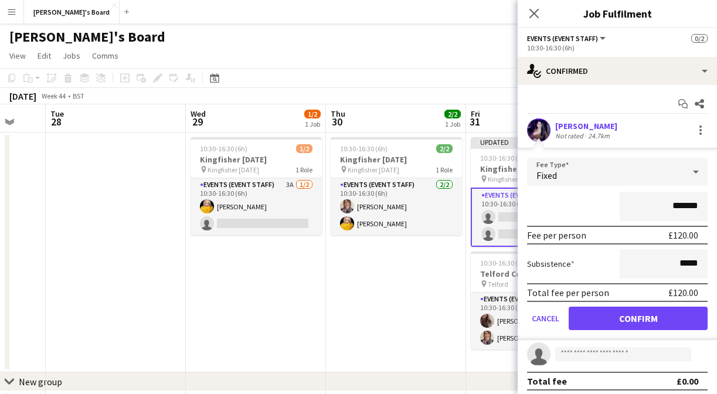
click at [614, 323] on button "Confirm" at bounding box center [638, 318] width 139 height 23
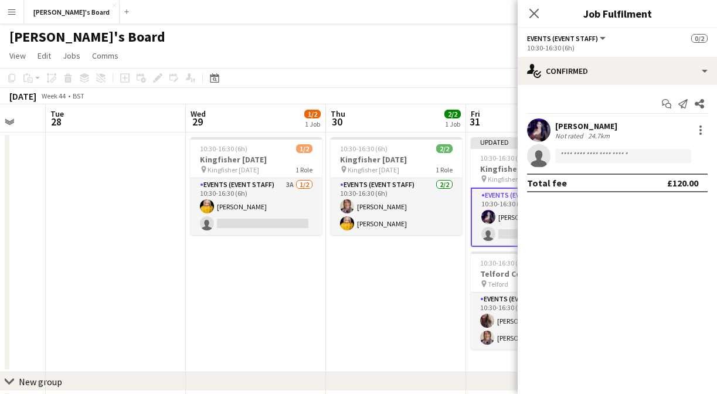
click at [408, 246] on app-date-cell "10:30-16:30 (6h) 2/2 Kingfisher Halloween pin Kingfisher Halloween 1 Role Event…" at bounding box center [396, 253] width 140 height 240
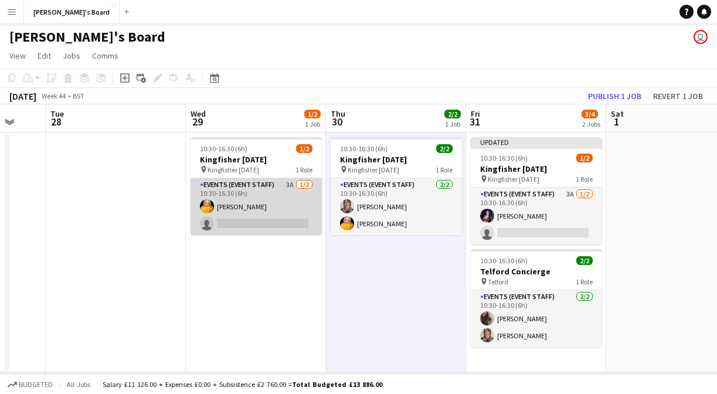
click at [247, 216] on app-card-role "Events (Event Staff) 3A 1/2 10:30-16:30 (6h) Natalie Lisle single-neutral-actio…" at bounding box center [256, 206] width 131 height 57
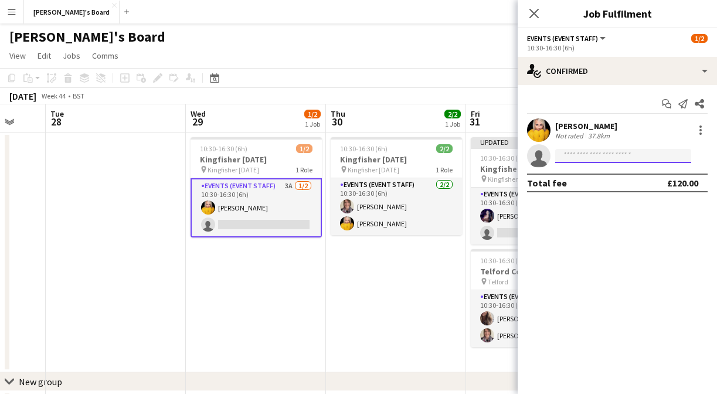
click at [588, 157] on input at bounding box center [623, 156] width 136 height 14
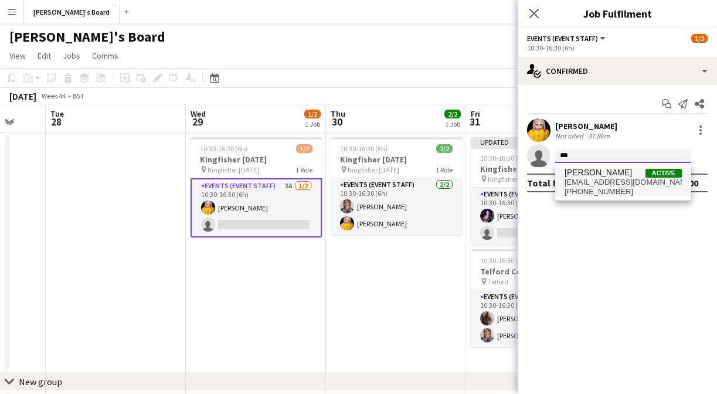
type input "***"
click at [600, 184] on span "aalia_nawaz@hotmail.co.uk" at bounding box center [623, 182] width 117 height 9
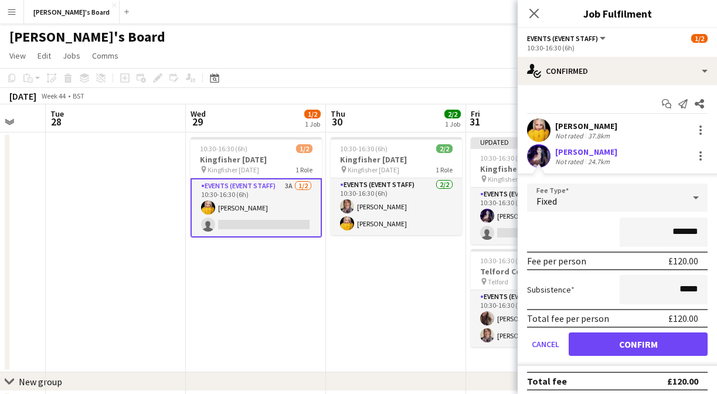
click at [627, 349] on button "Confirm" at bounding box center [638, 343] width 139 height 23
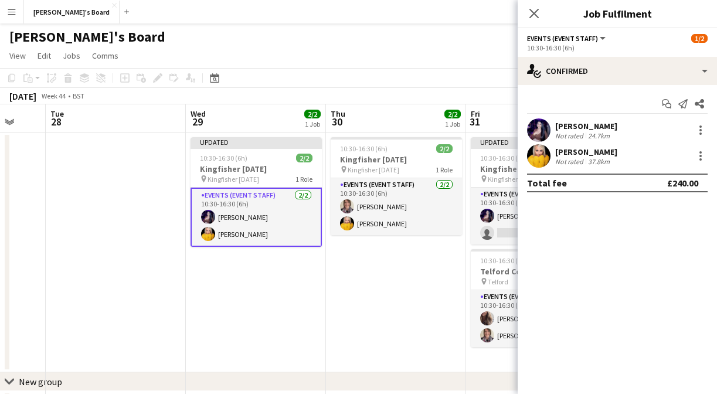
click at [329, 335] on app-date-cell "10:30-16:30 (6h) 2/2 Kingfisher Halloween pin Kingfisher Halloween 1 Role Event…" at bounding box center [396, 253] width 140 height 240
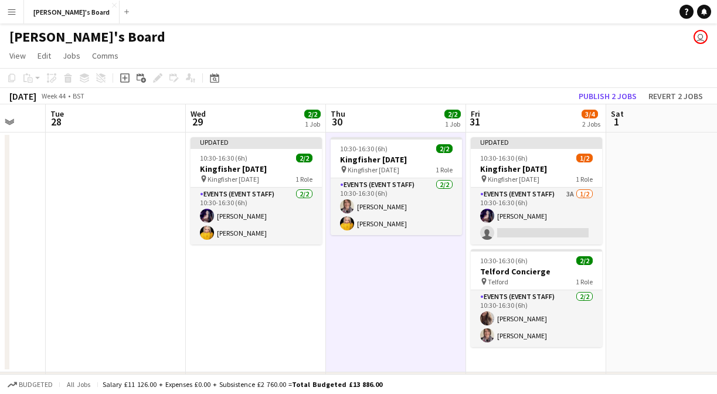
click at [15, 11] on app-icon "Menu" at bounding box center [11, 11] width 9 height 9
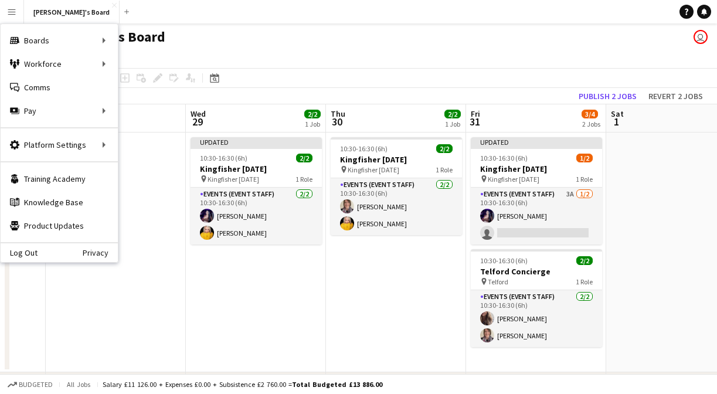
click at [318, 42] on div "Charley's Board user" at bounding box center [358, 34] width 717 height 22
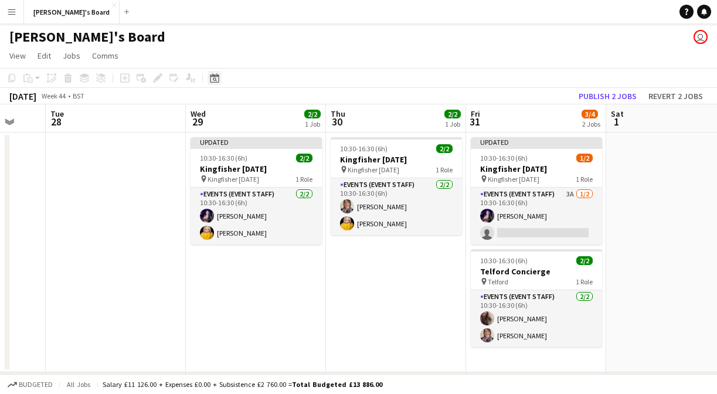
click at [219, 75] on icon at bounding box center [214, 77] width 9 height 9
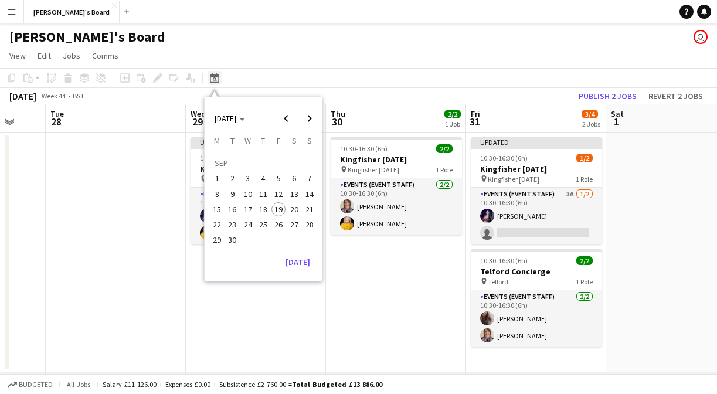
click at [218, 76] on icon at bounding box center [214, 77] width 9 height 9
click at [281, 58] on app-page-menu "View Day view expanded Day view collapsed Month view Date picker Jump to today …" at bounding box center [358, 57] width 717 height 22
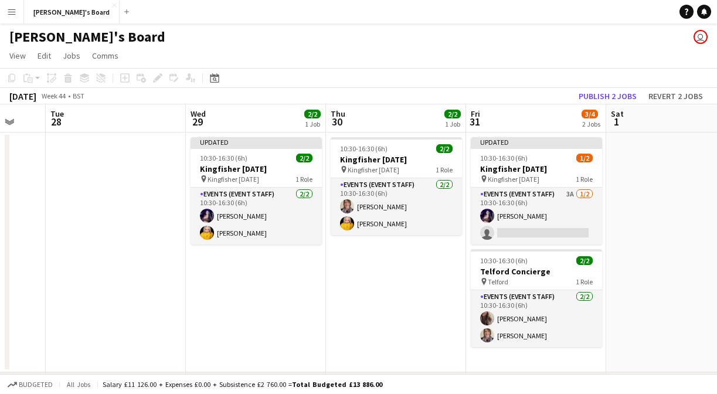
click at [702, 35] on app-user-avatar "user" at bounding box center [701, 37] width 14 height 14
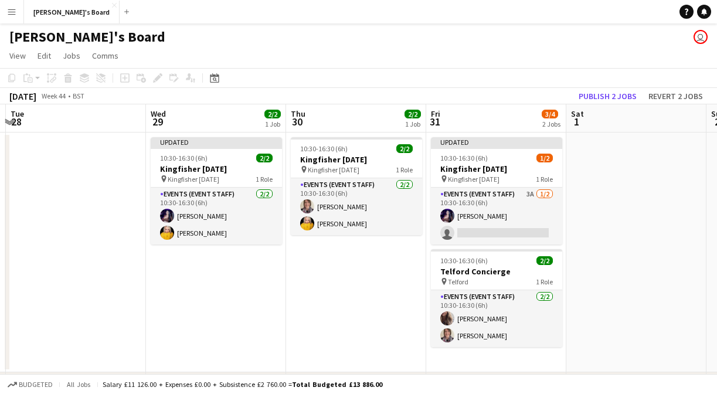
scroll to position [0, 416]
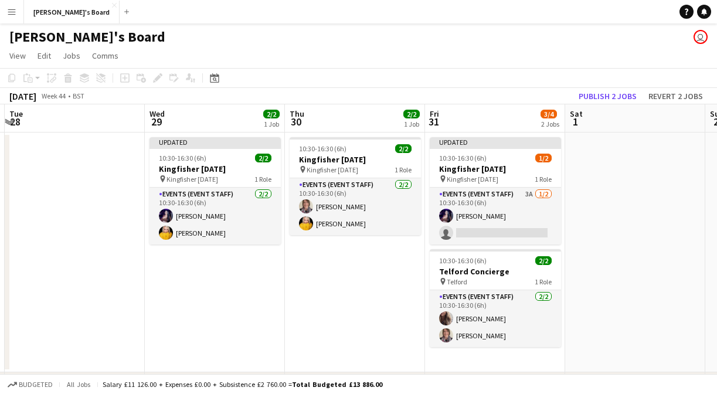
click at [18, 12] on button "Menu" at bounding box center [11, 11] width 23 height 23
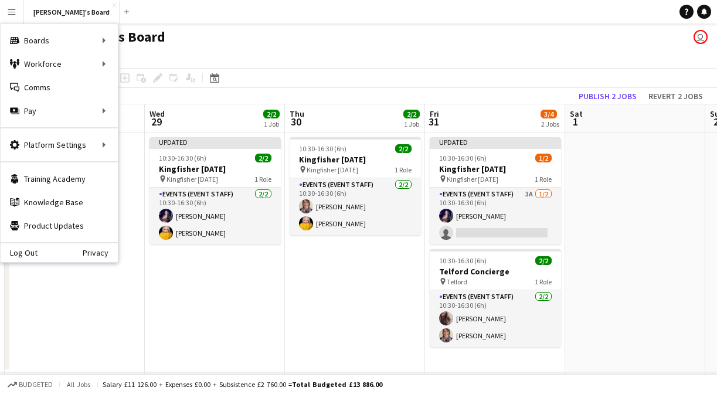
click at [242, 55] on app-page-menu "View Day view expanded Day view collapsed Month view Date picker Jump to today …" at bounding box center [358, 57] width 717 height 22
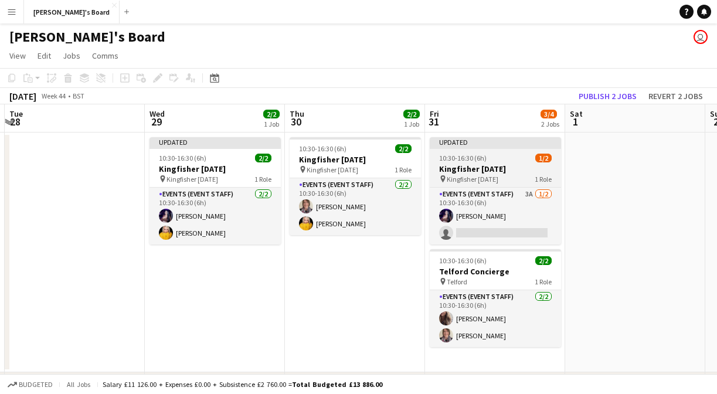
click at [484, 141] on div "Updated" at bounding box center [495, 141] width 131 height 9
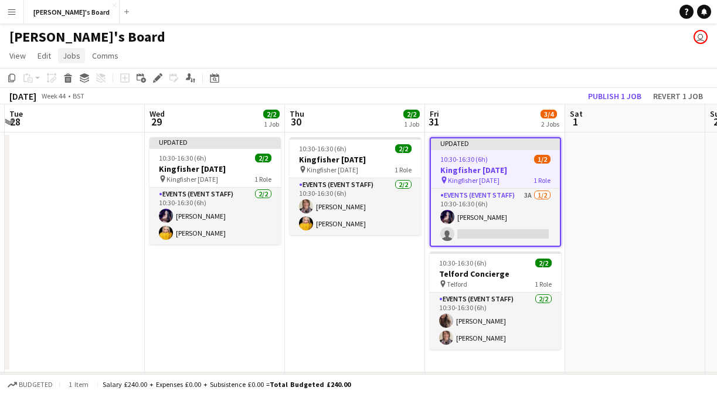
click at [70, 57] on span "Jobs" at bounding box center [72, 55] width 18 height 11
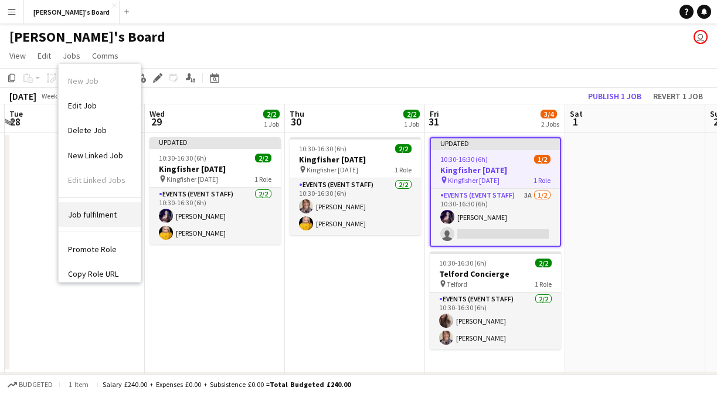
click at [109, 213] on span "Job fulfilment" at bounding box center [92, 214] width 49 height 11
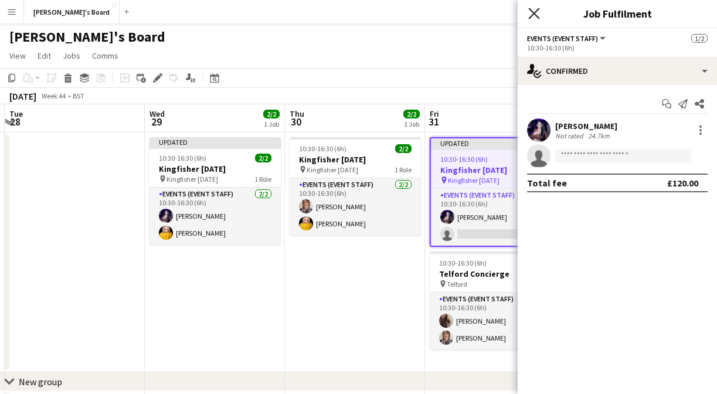
click at [535, 13] on icon at bounding box center [533, 13] width 11 height 11
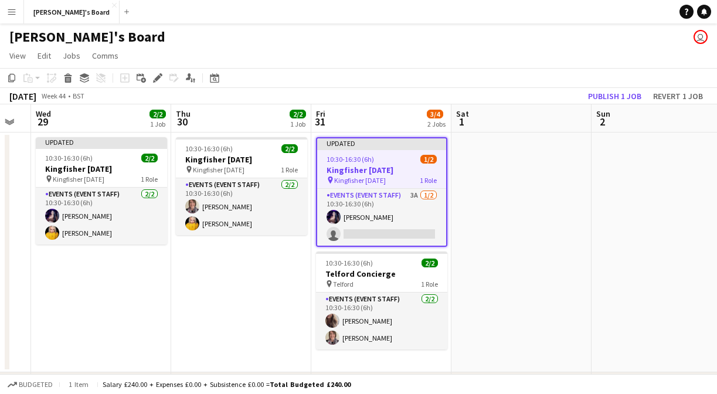
scroll to position [0, 467]
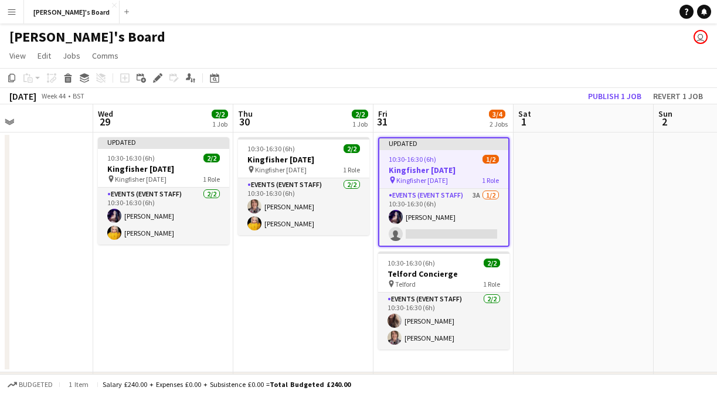
click at [16, 9] on button "Menu" at bounding box center [11, 11] width 23 height 23
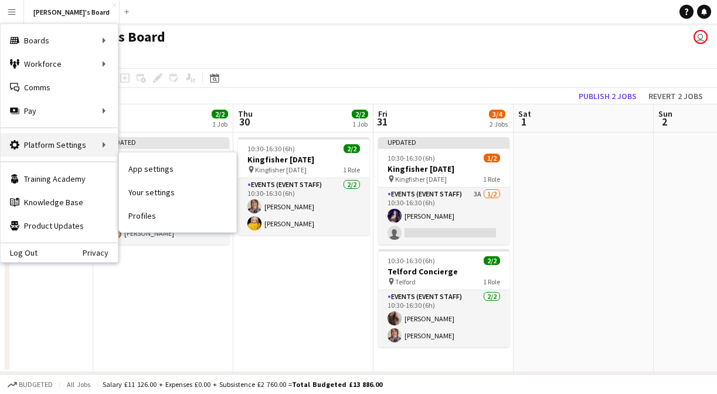
scroll to position [0, 0]
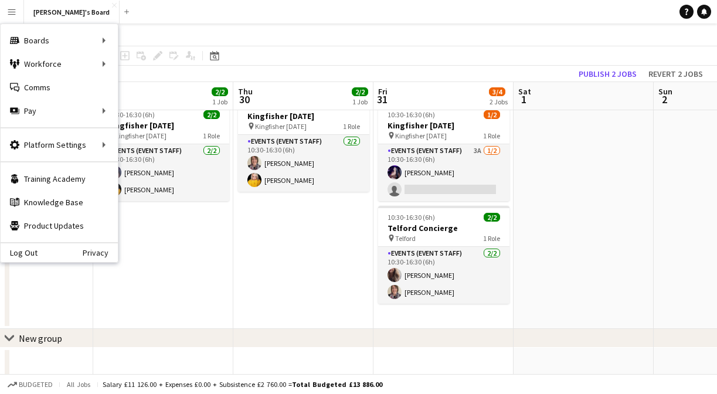
click at [182, 258] on app-date-cell "Updated 10:30-16:30 (6h) 2/2 Kingfisher Halloween pin Kingfisher Halloween 1 Ro…" at bounding box center [163, 209] width 140 height 240
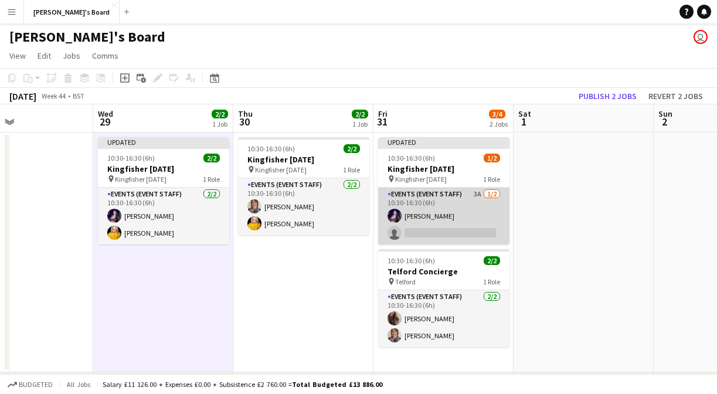
click at [464, 199] on app-card-role "Events (Event Staff) 3A 1/2 10:30-16:30 (6h) Aalia Nawaz single-neutral-actions" at bounding box center [443, 216] width 131 height 57
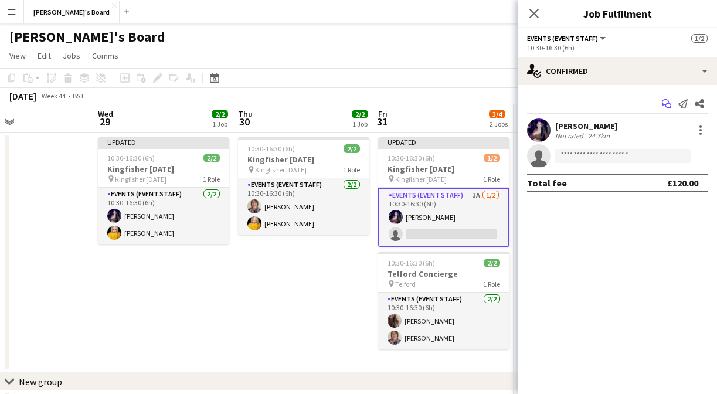
click at [660, 105] on app-icon "Start chat" at bounding box center [666, 104] width 16 height 16
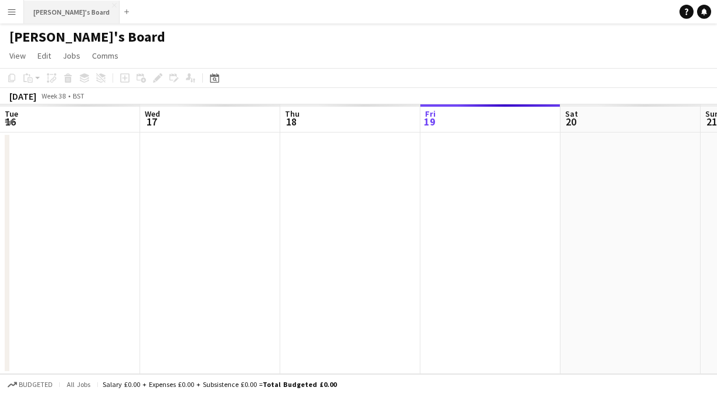
scroll to position [0, 280]
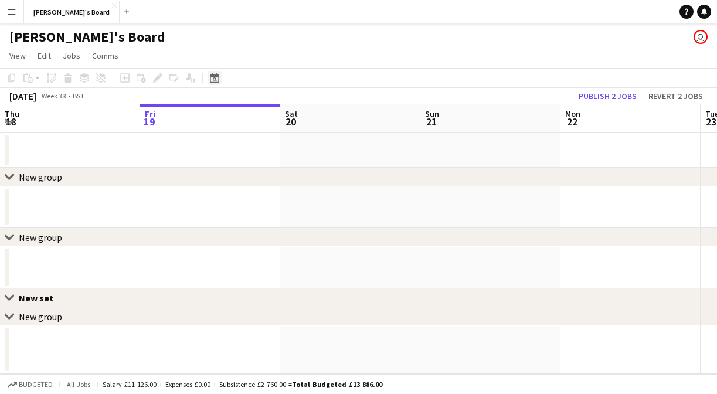
click at [215, 76] on icon at bounding box center [214, 77] width 9 height 9
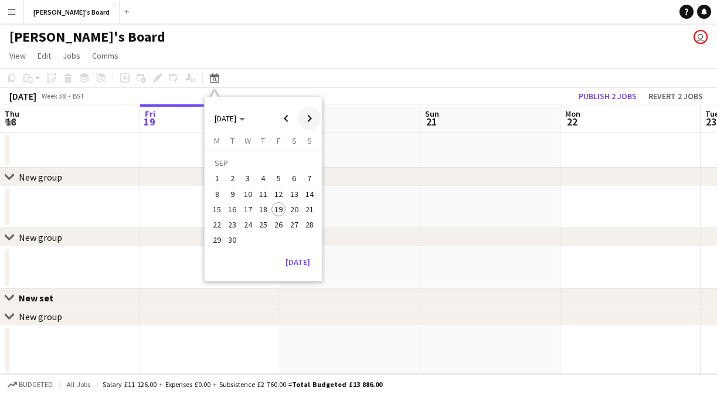
click at [309, 119] on span "Next month" at bounding box center [309, 118] width 23 height 23
click at [297, 226] on span "25" at bounding box center [294, 225] width 14 height 14
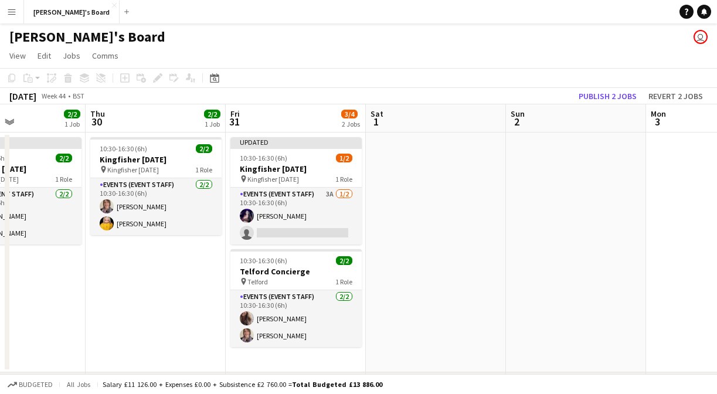
scroll to position [0, 332]
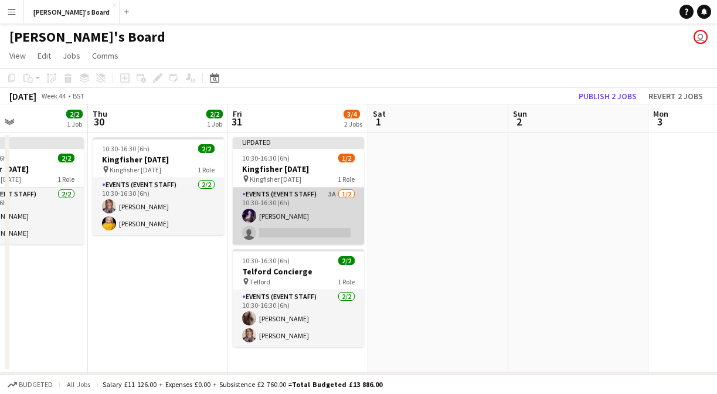
click at [308, 208] on app-card-role "Events (Event Staff) 3A 1/2 10:30-16:30 (6h) Aalia Nawaz single-neutral-actions" at bounding box center [298, 216] width 131 height 57
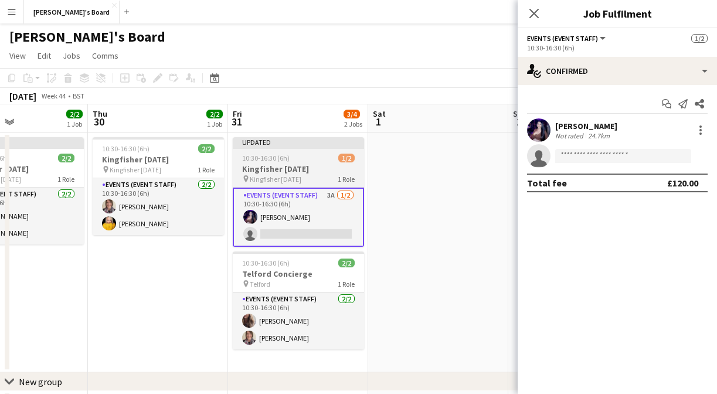
click at [308, 172] on h3 "Kingfisher Halloween" at bounding box center [298, 169] width 131 height 11
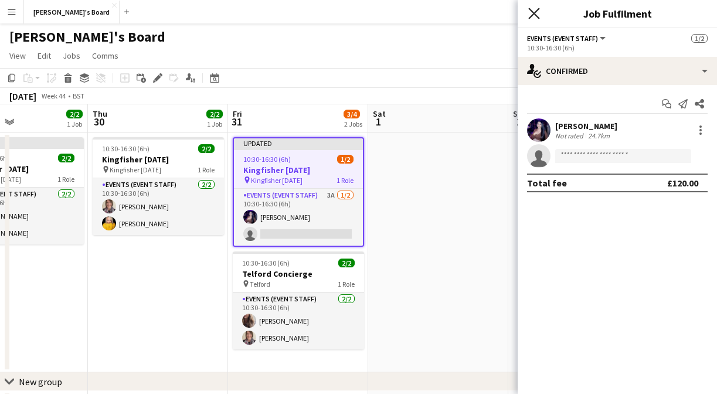
click at [529, 16] on icon "Close pop-in" at bounding box center [533, 13] width 11 height 11
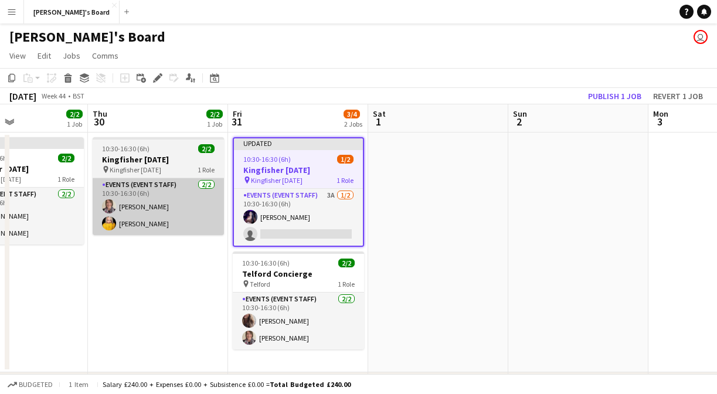
scroll to position [0, 0]
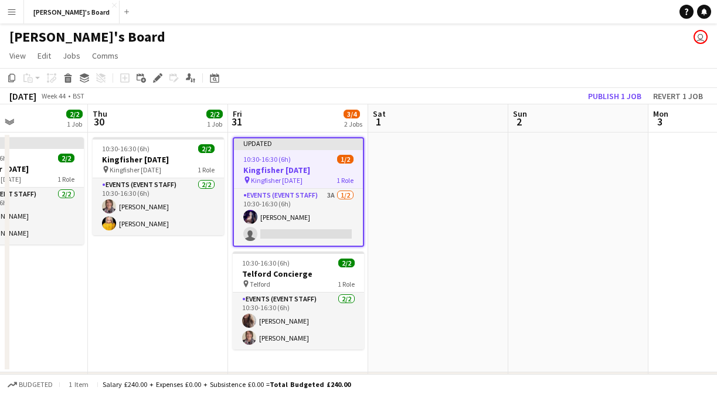
click at [20, 6] on button "Menu" at bounding box center [11, 11] width 23 height 23
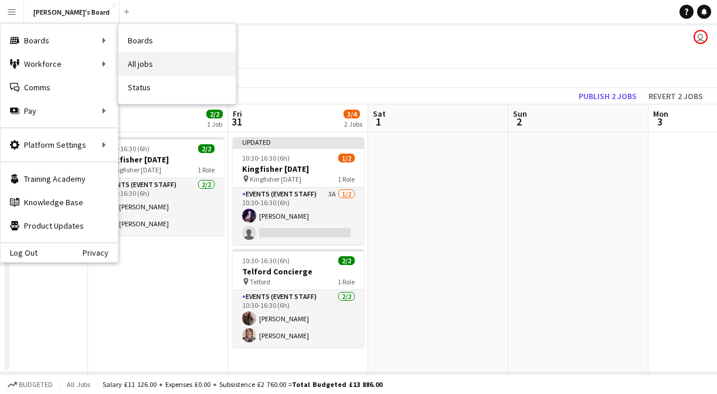
click at [164, 72] on link "All jobs" at bounding box center [176, 63] width 117 height 23
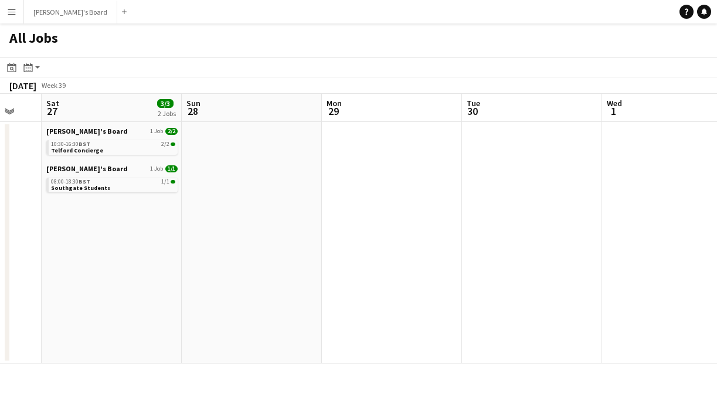
scroll to position [0, 374]
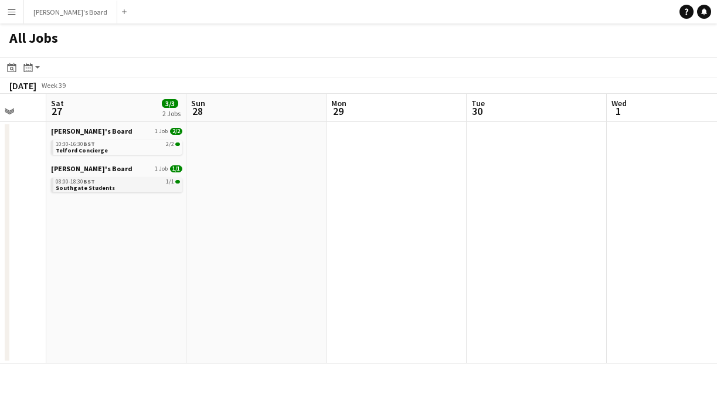
click at [144, 186] on link "08:00-18:30 BST 1/1 Southgate Students" at bounding box center [118, 184] width 124 height 13
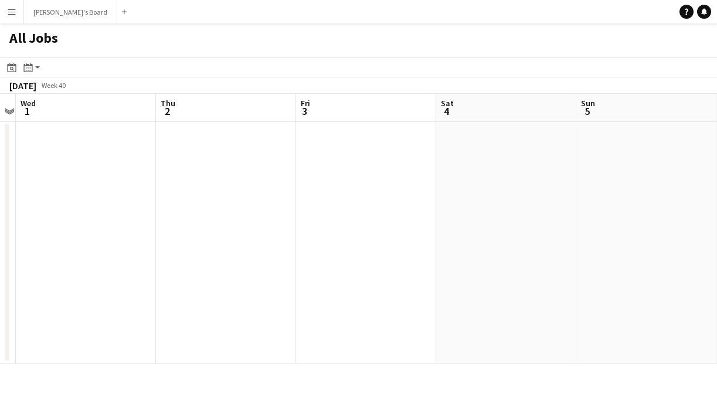
scroll to position [0, 483]
click at [19, 9] on button "Menu" at bounding box center [11, 11] width 23 height 23
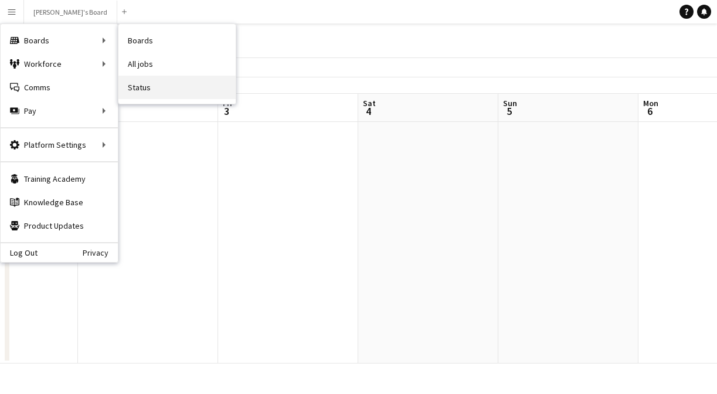
click at [171, 89] on link "Status" at bounding box center [176, 87] width 117 height 23
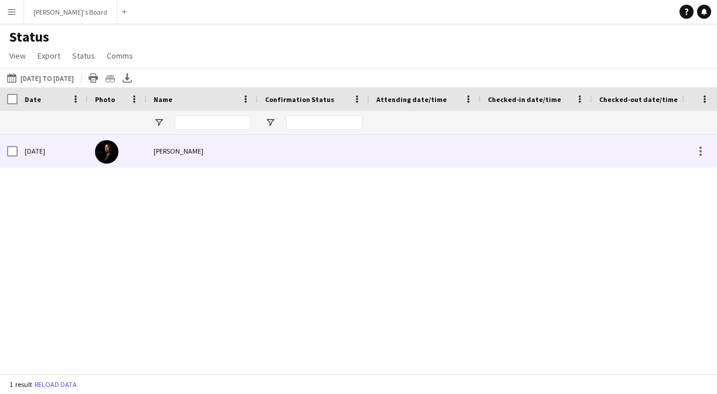
click at [175, 153] on span "Eve Howlett" at bounding box center [179, 151] width 50 height 9
click at [165, 143] on div "Eve Howlett" at bounding box center [202, 151] width 111 height 32
click at [164, 153] on span "Eve Howlett" at bounding box center [179, 151] width 50 height 9
click at [54, 155] on div "Wed, 24 Sep 2025" at bounding box center [53, 151] width 70 height 32
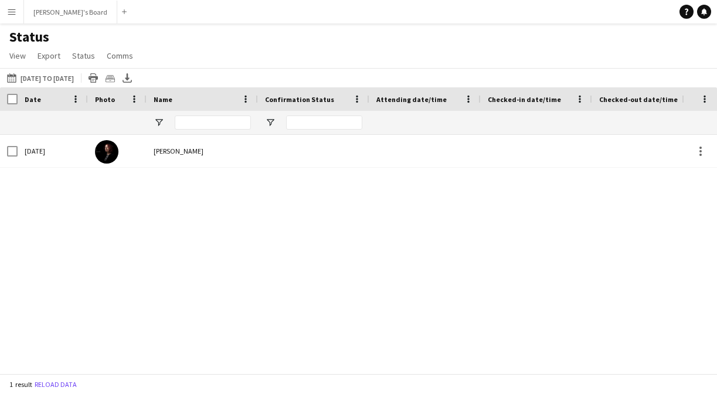
click at [192, 238] on div "Wed, 24 Sep 2025 Eve Howlett Crew cancelled" at bounding box center [341, 254] width 682 height 239
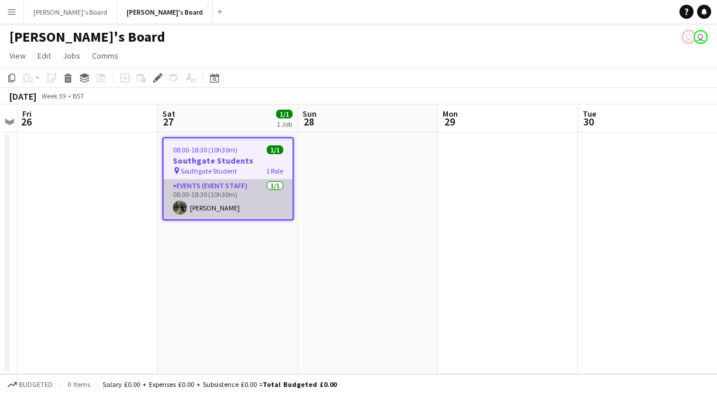
click at [220, 196] on app-card-role "Events (Event Staff) [DATE] 08:00-18:30 (10h30m) [PERSON_NAME]" at bounding box center [228, 199] width 129 height 40
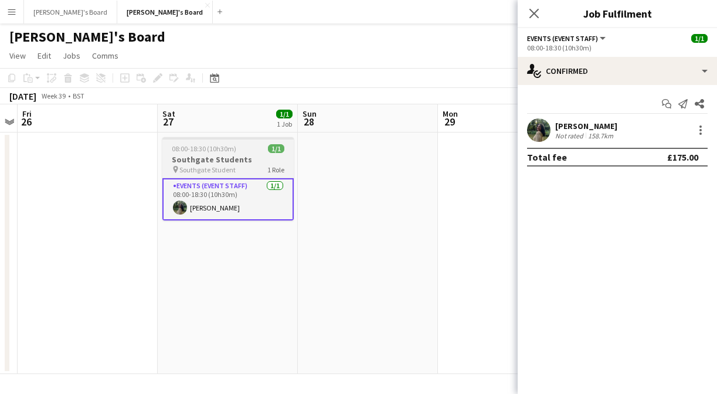
click at [225, 155] on h3 "Southgate Students" at bounding box center [227, 159] width 131 height 11
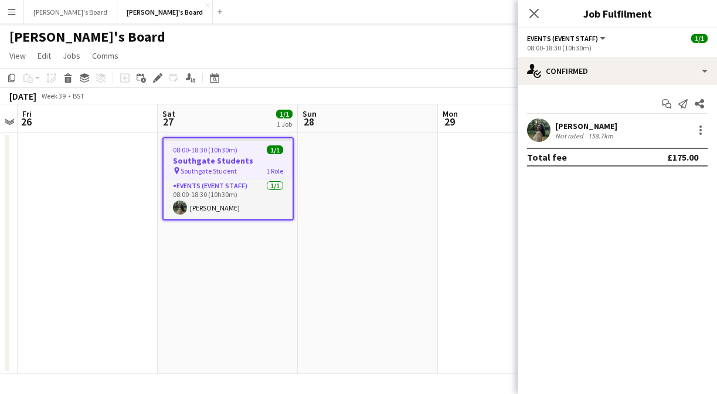
click at [110, 202] on app-date-cell at bounding box center [88, 254] width 140 height 242
